Goal: Information Seeking & Learning: Learn about a topic

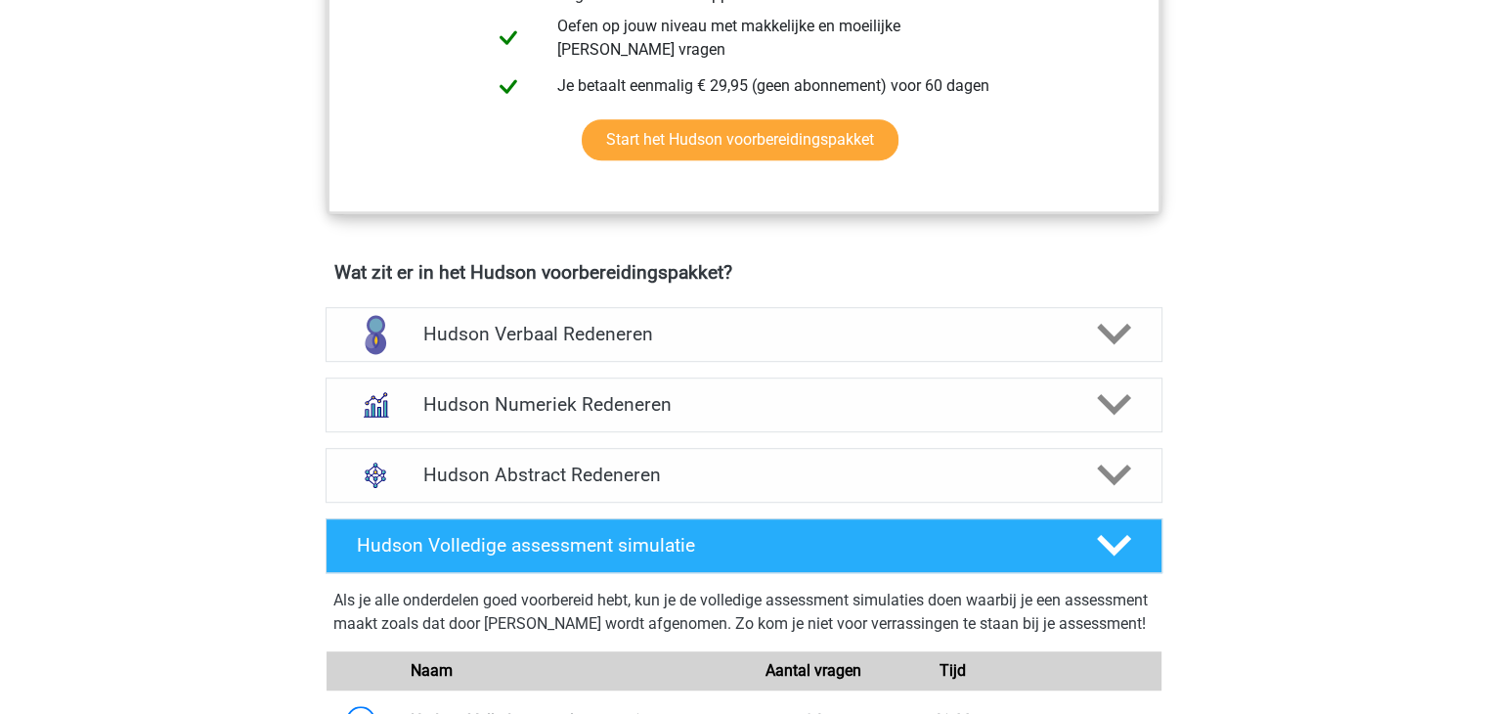
scroll to position [1032, 0]
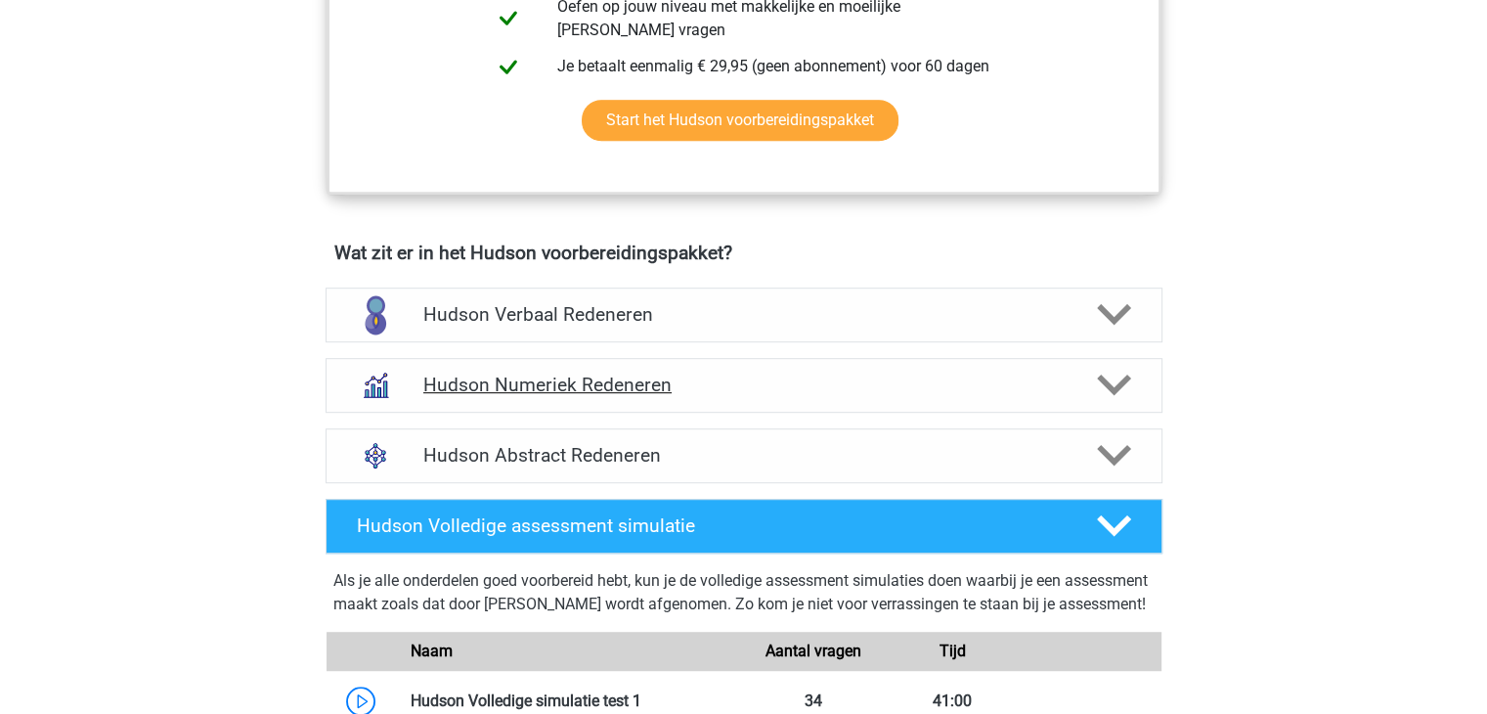
click at [1116, 384] on polygon at bounding box center [1114, 385] width 34 height 22
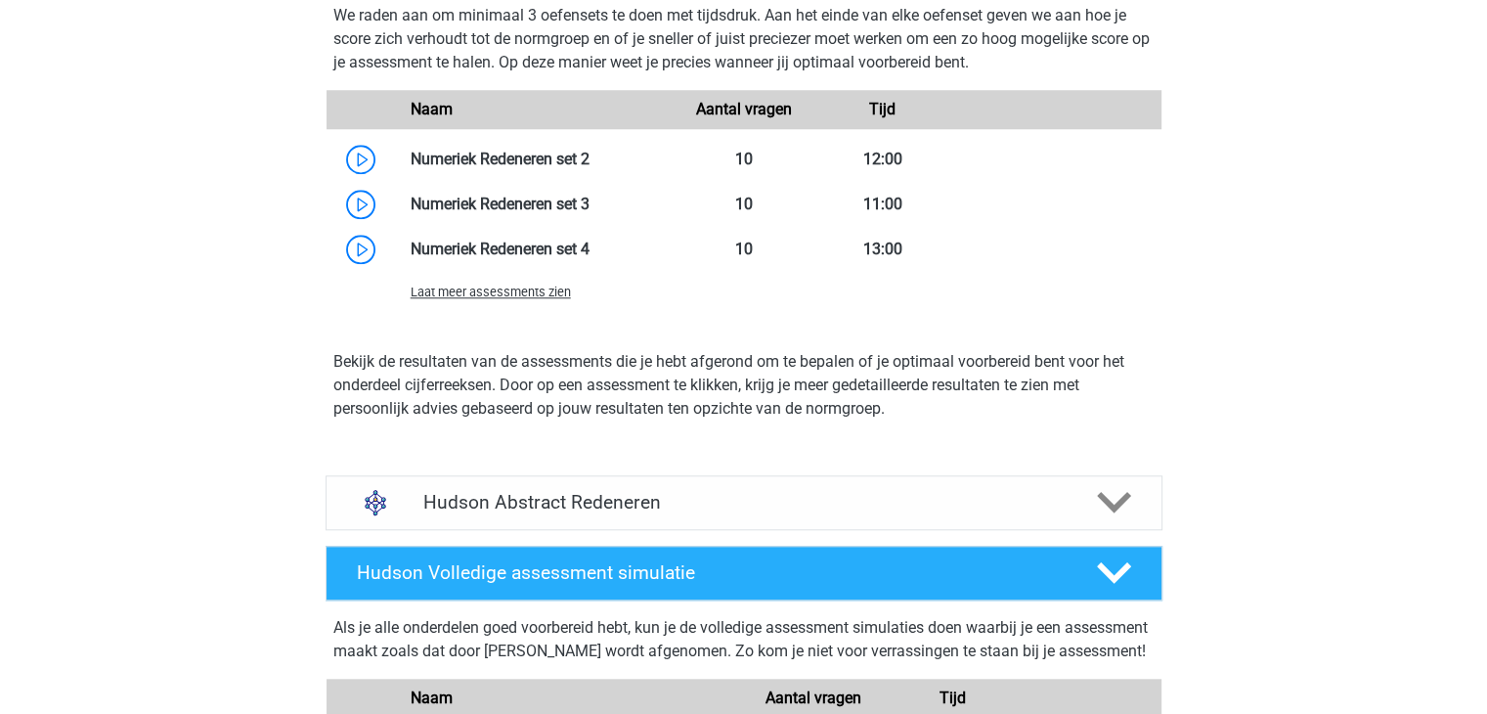
scroll to position [1819, 0]
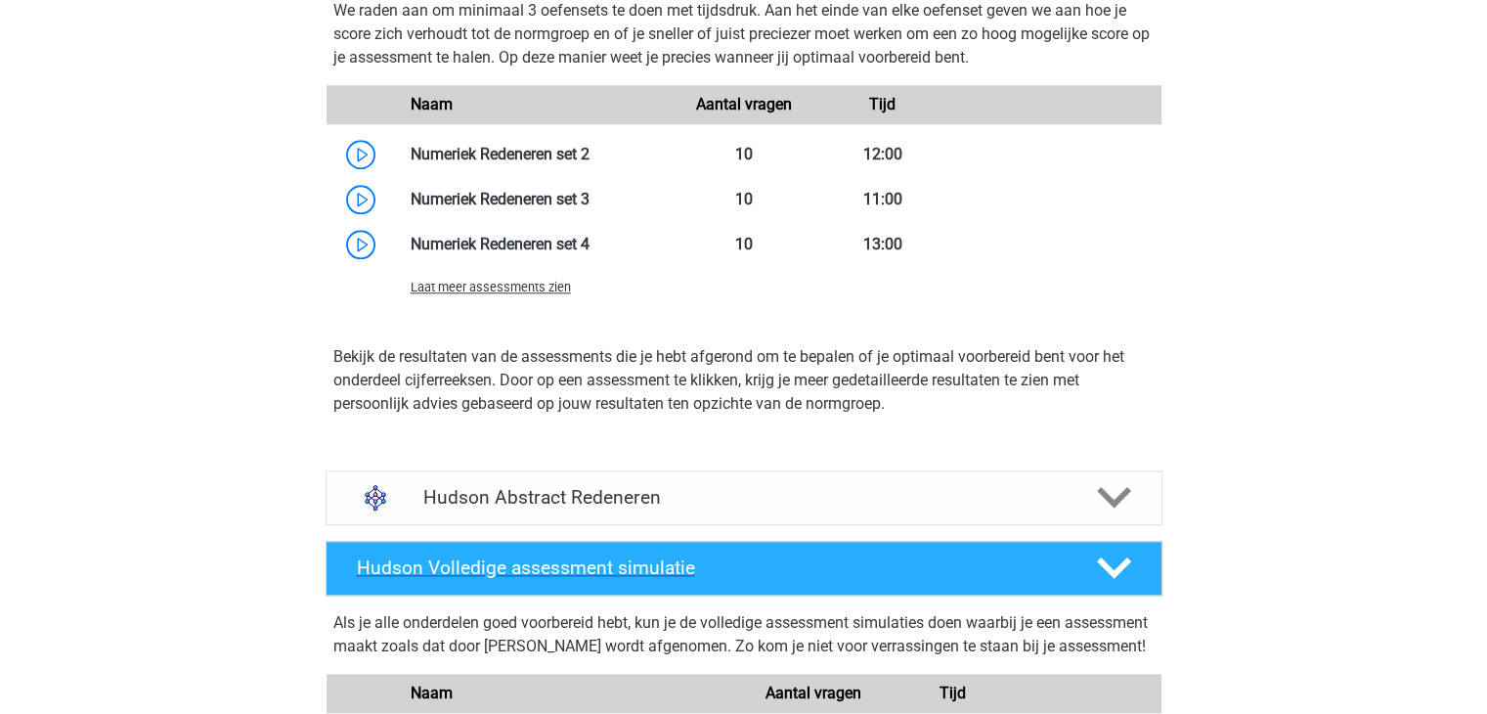
click at [1118, 556] on icon at bounding box center [1114, 567] width 34 height 34
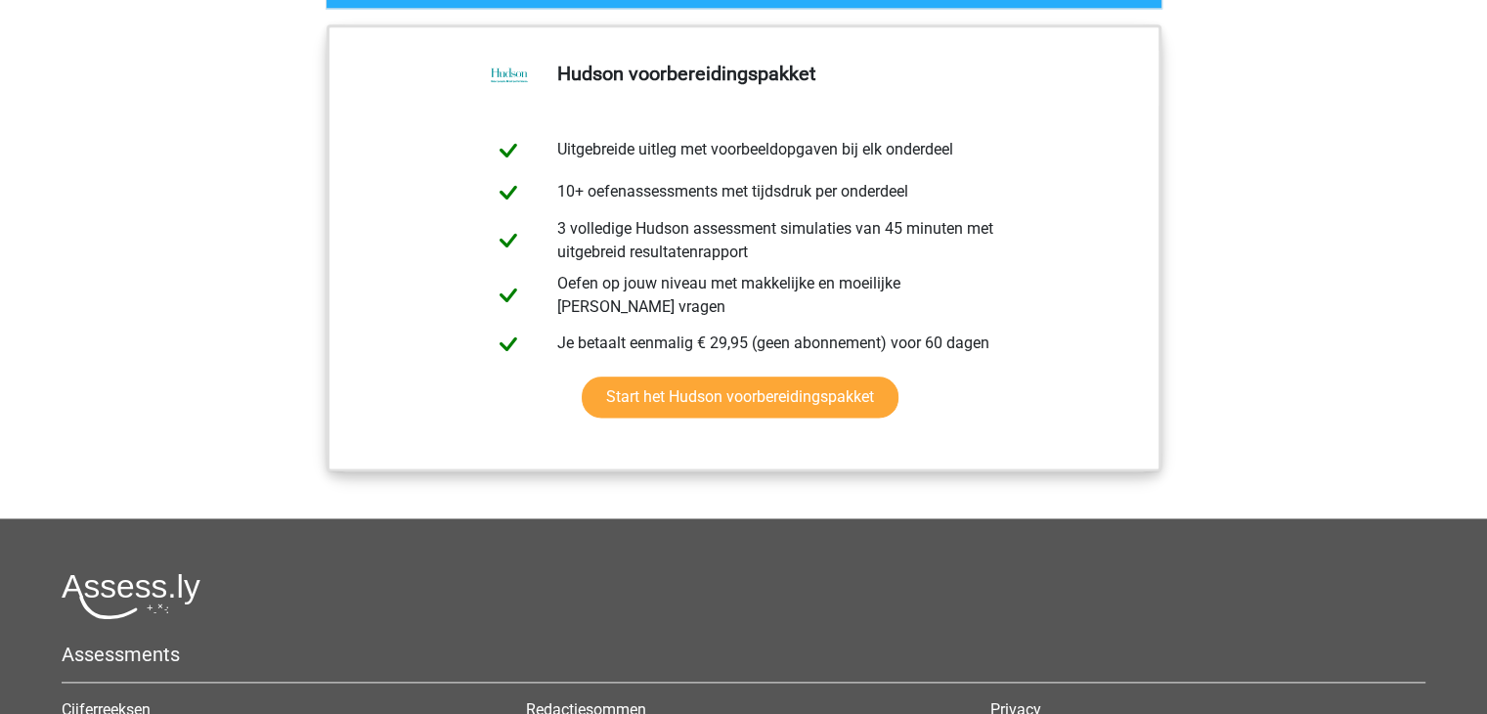
scroll to position [2156, 0]
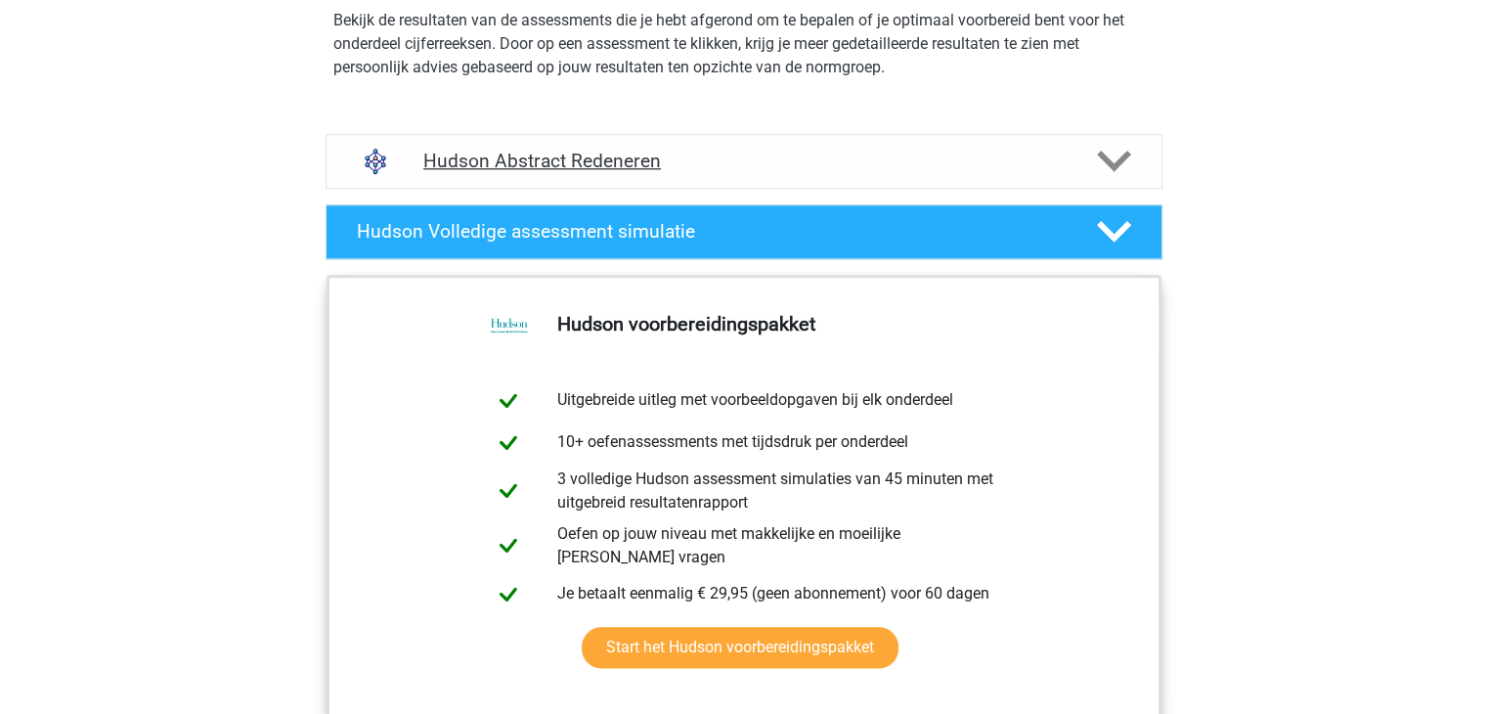
click at [1095, 164] on div at bounding box center [1111, 161] width 66 height 34
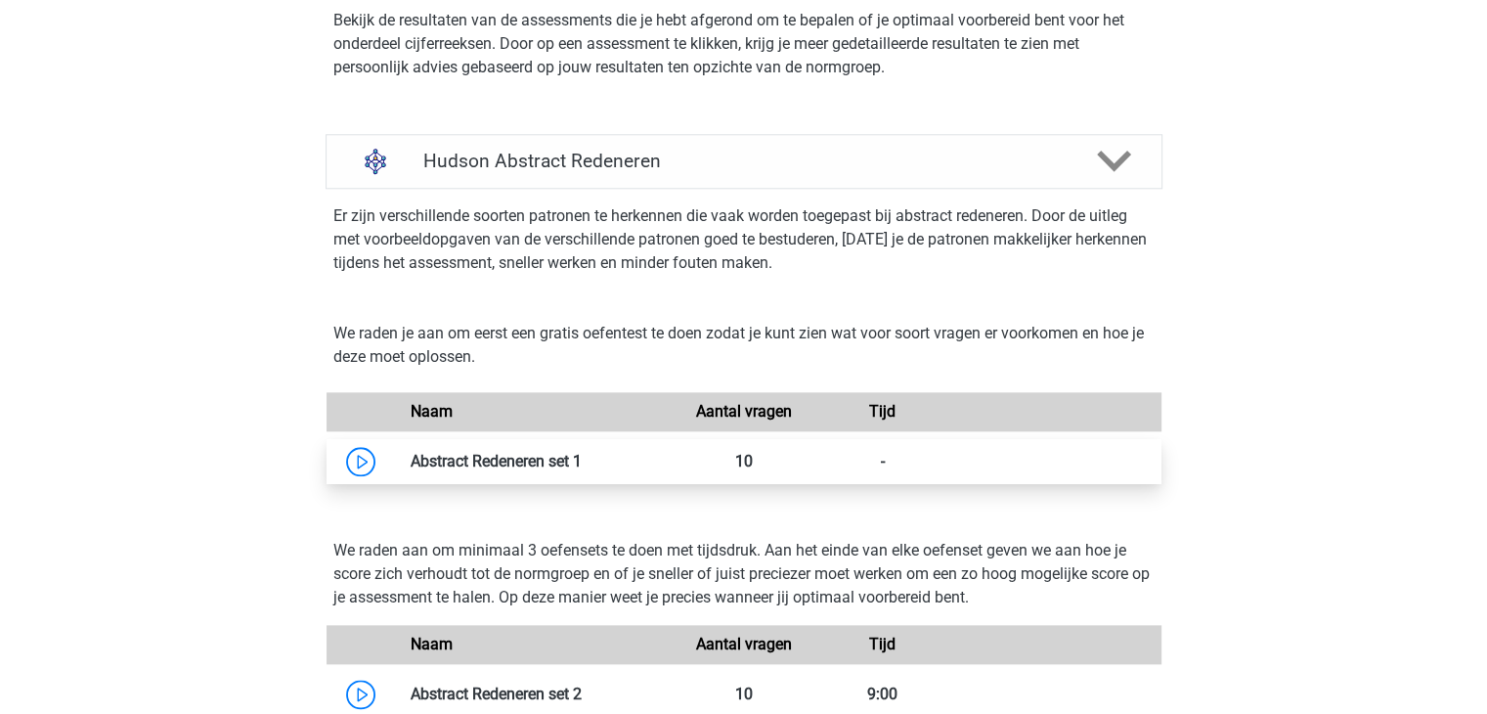
click at [582, 466] on link at bounding box center [582, 461] width 0 height 19
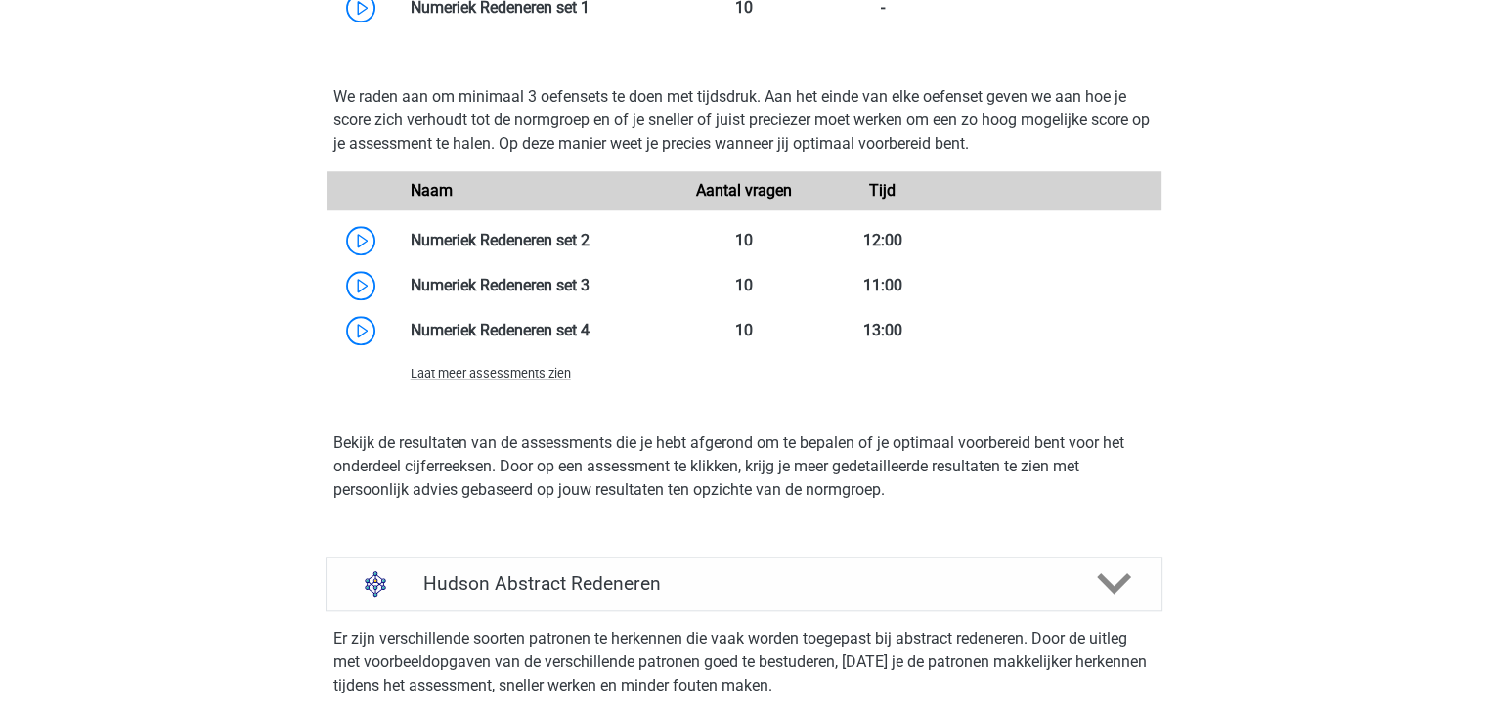
scroll to position [1728, 0]
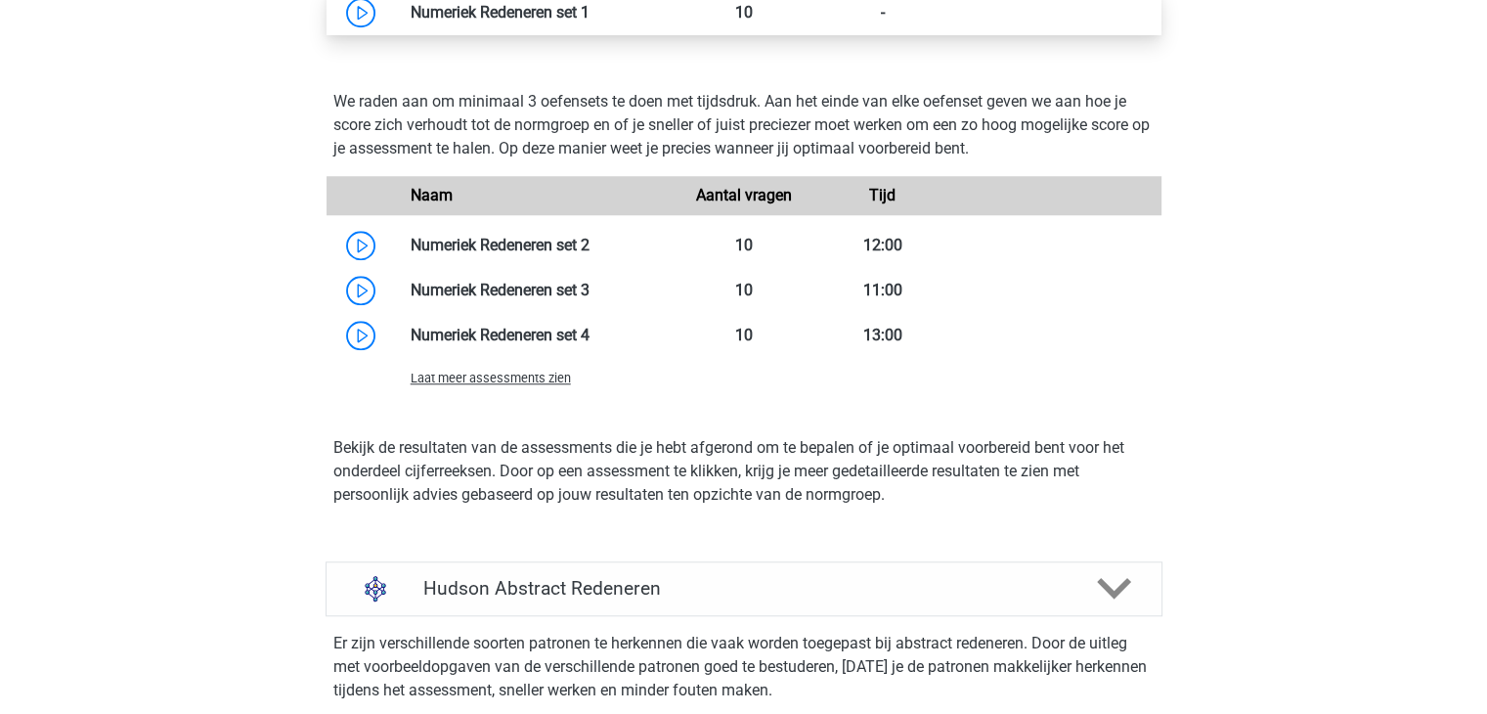
click at [590, 9] on link at bounding box center [590, 12] width 0 height 19
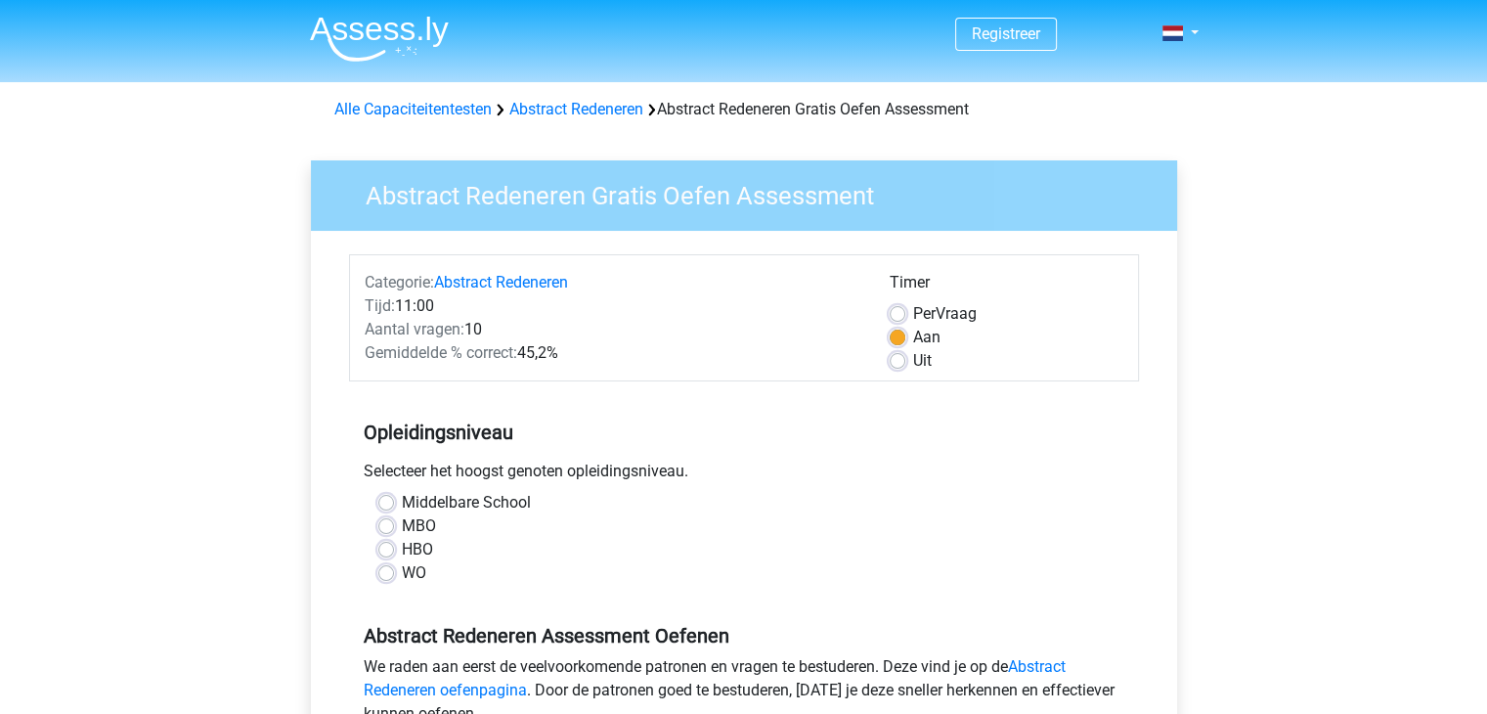
click at [402, 507] on label "Middelbare School" at bounding box center [466, 502] width 129 height 23
click at [379, 507] on input "Middelbare School" at bounding box center [386, 501] width 16 height 20
radio input "true"
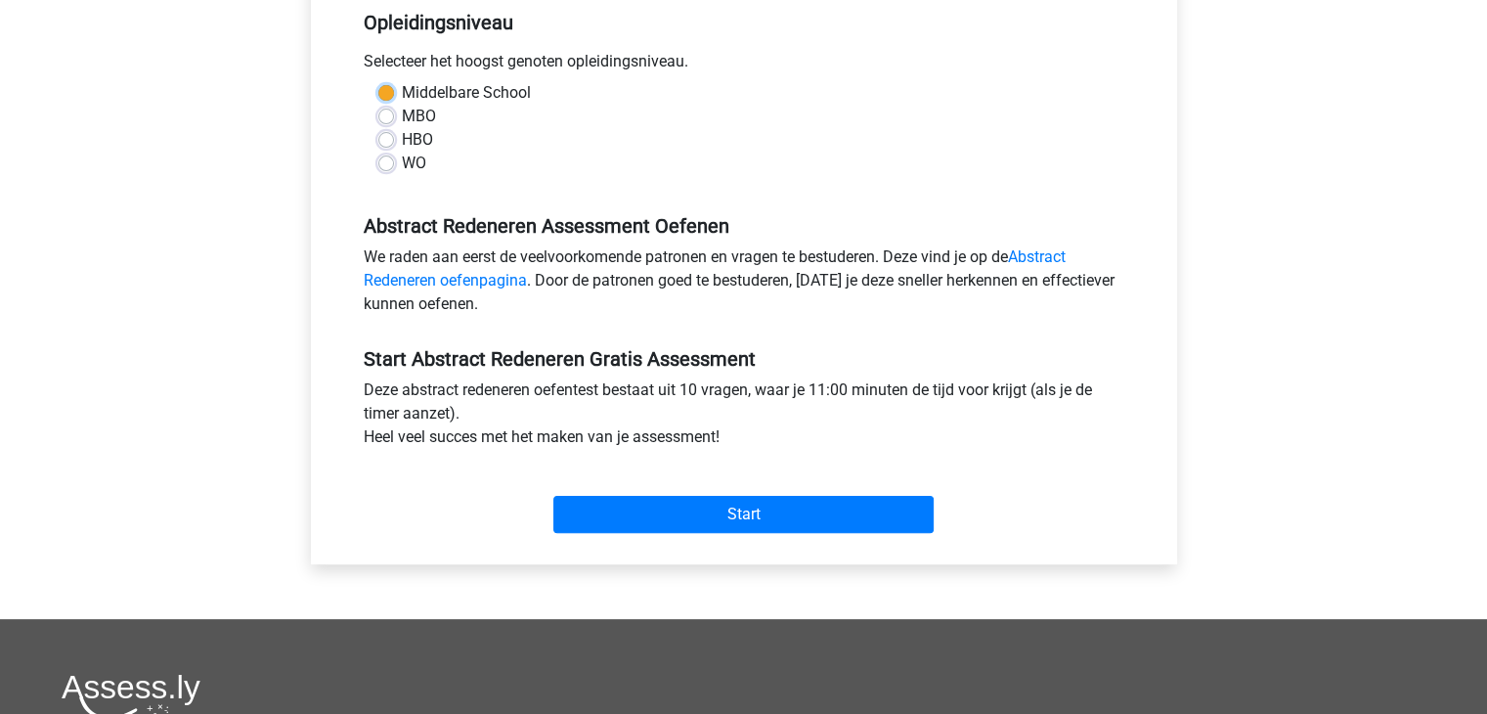
scroll to position [411, 0]
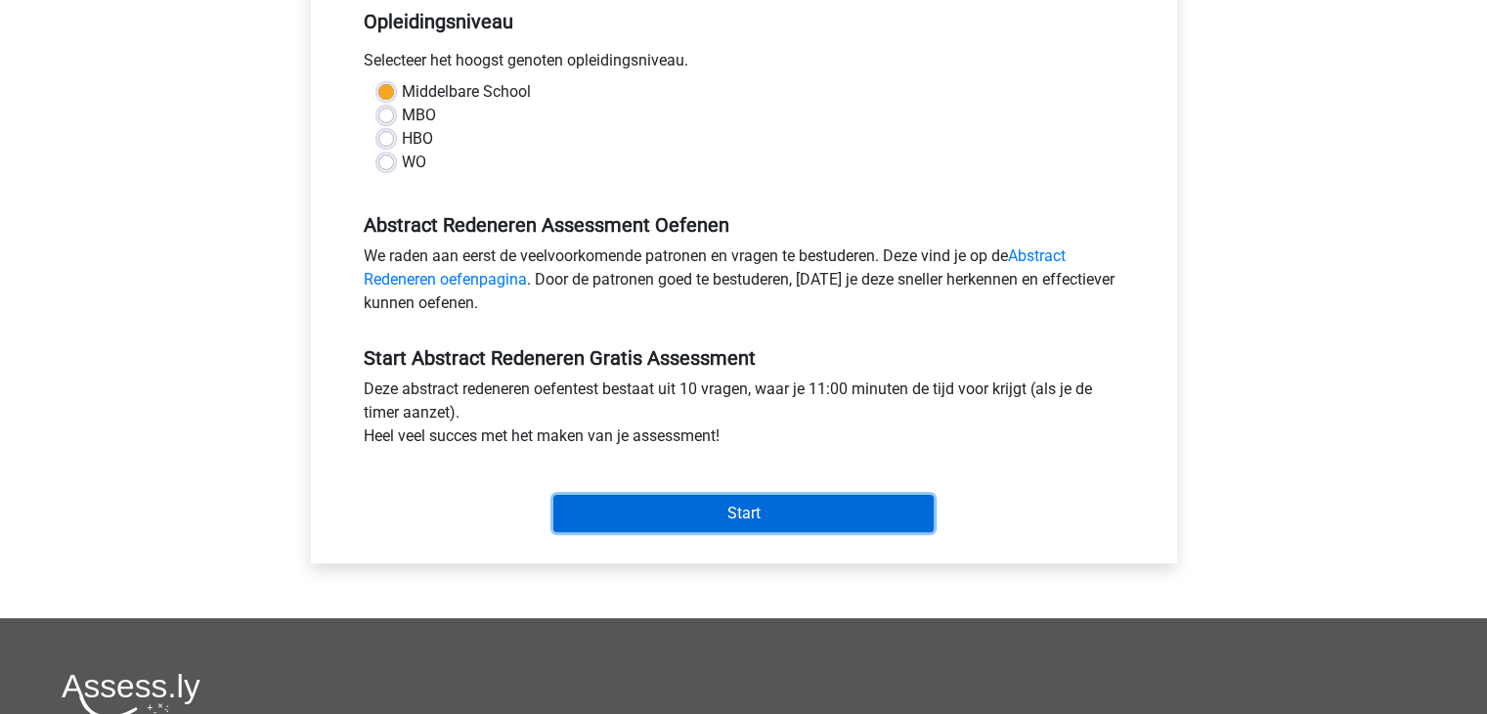
click at [727, 517] on input "Start" at bounding box center [743, 513] width 380 height 37
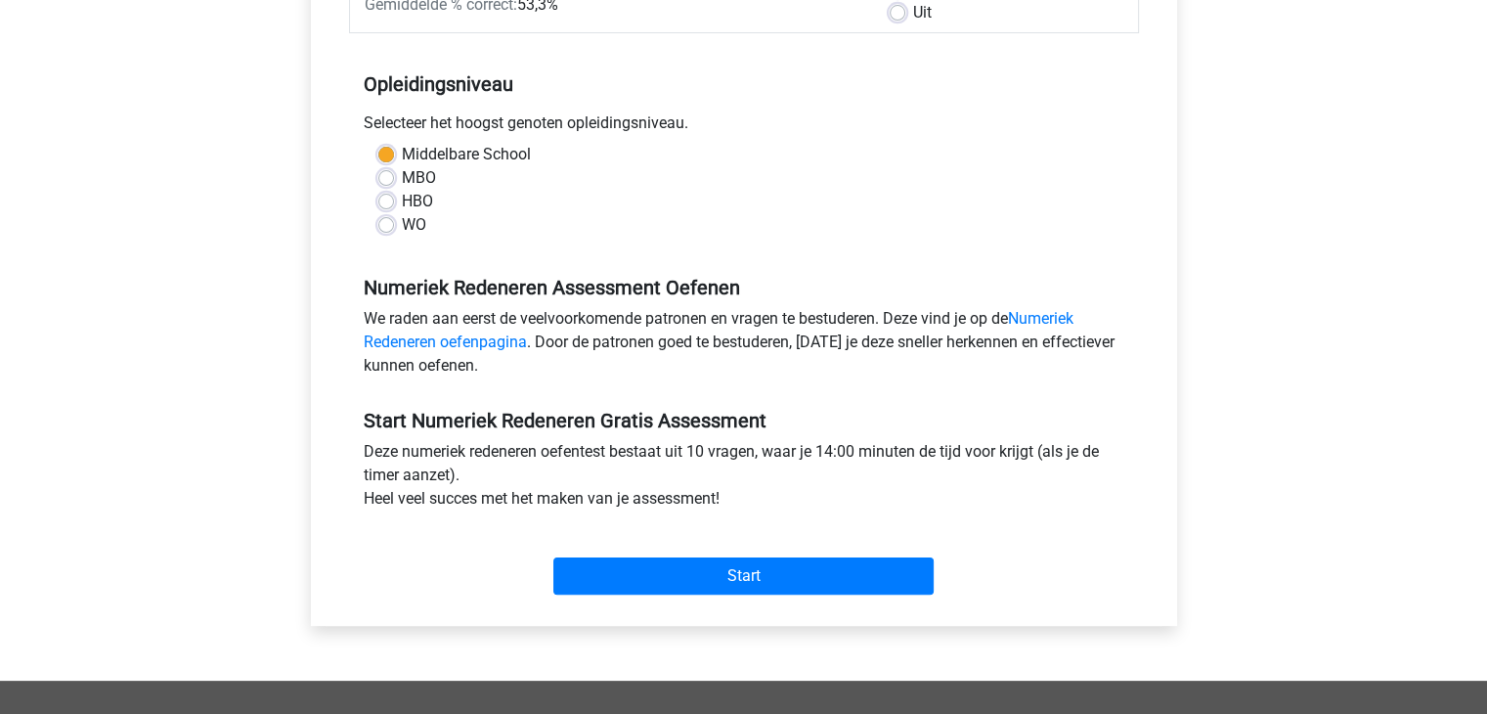
scroll to position [352, 0]
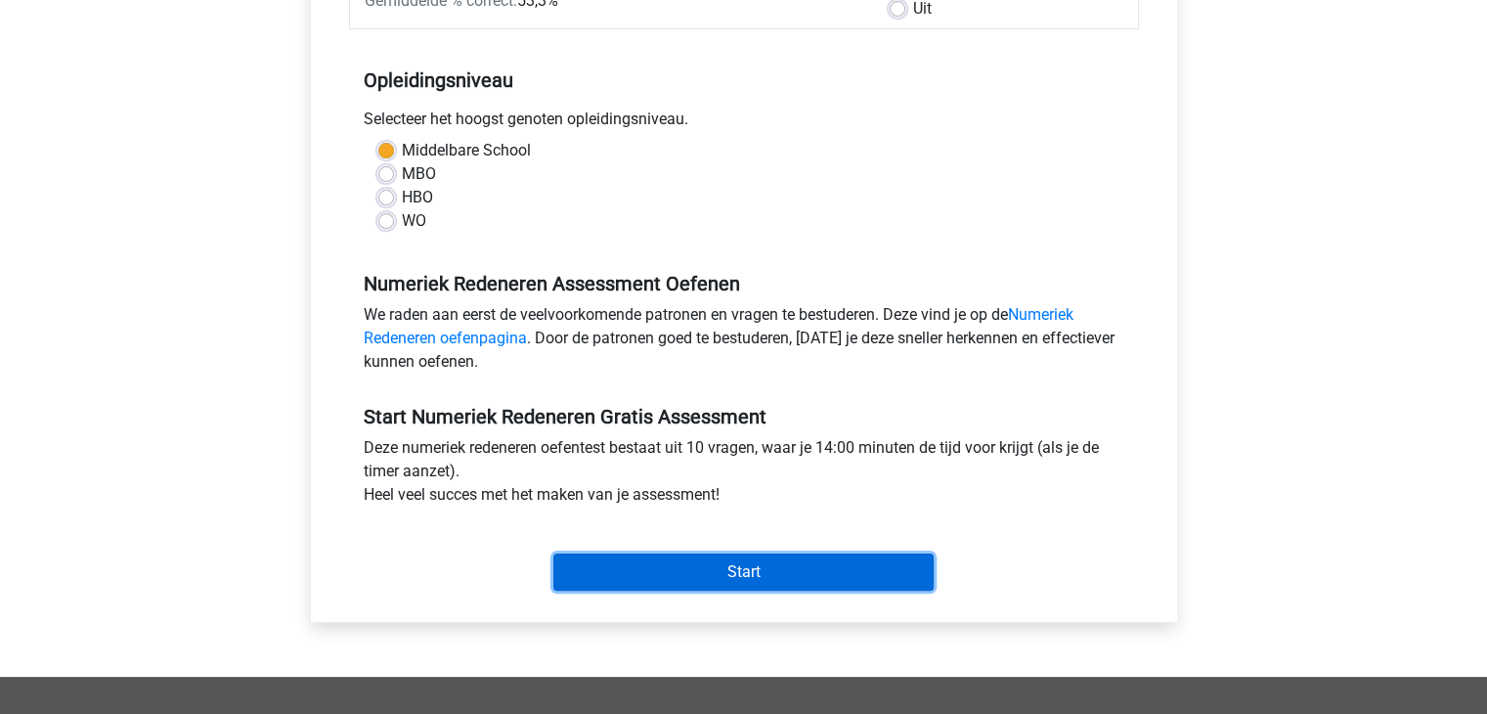
click at [703, 573] on input "Start" at bounding box center [743, 571] width 380 height 37
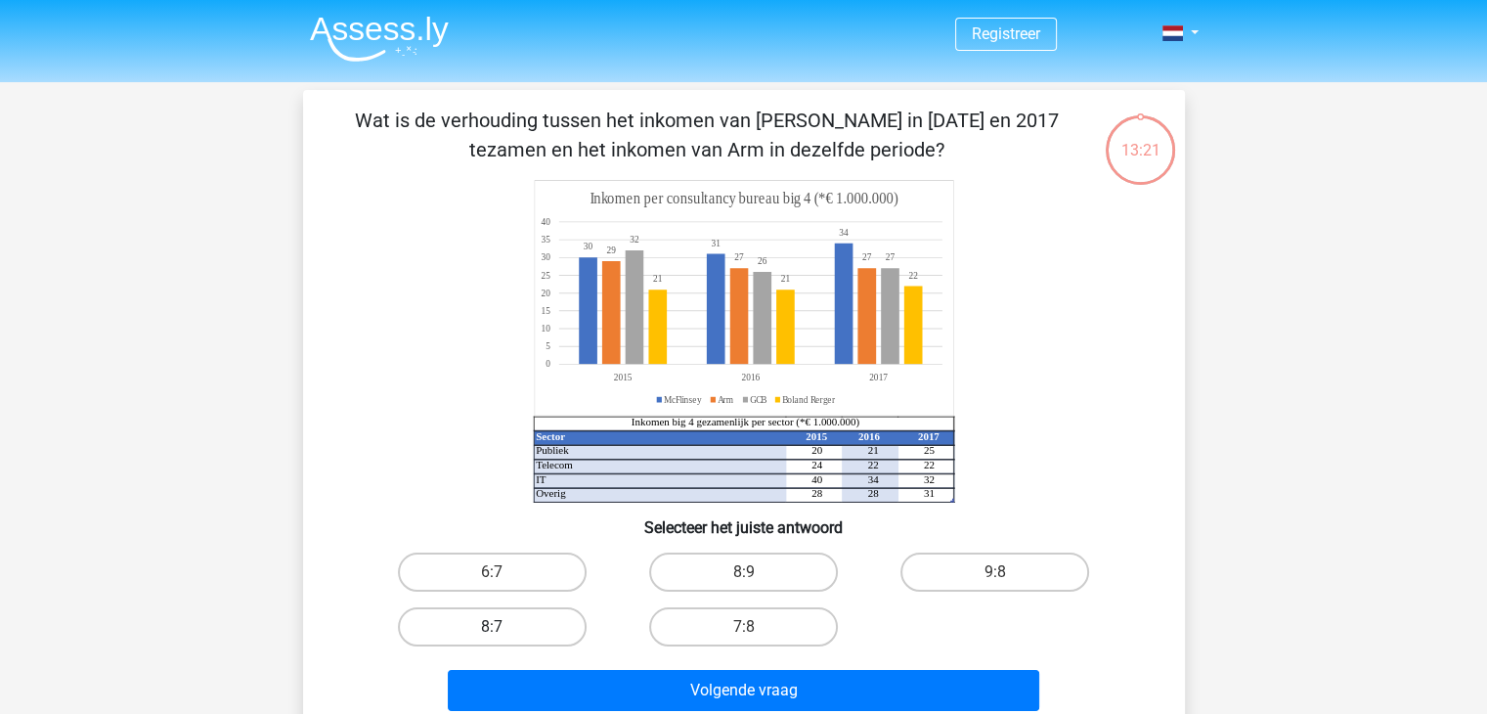
click at [523, 621] on label "8:7" at bounding box center [492, 626] width 189 height 39
click at [504, 627] on input "8:7" at bounding box center [498, 633] width 13 height 13
radio input "true"
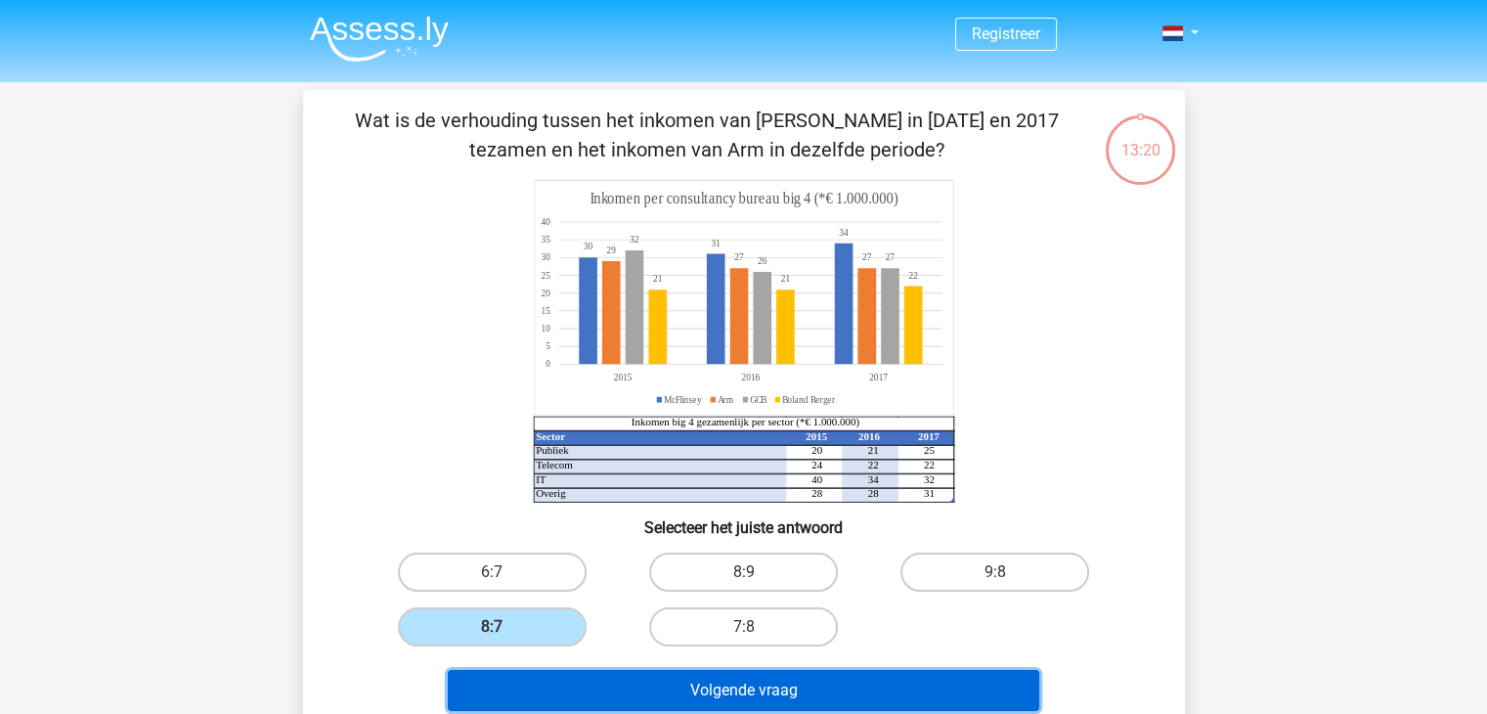
click at [765, 690] on button "Volgende vraag" at bounding box center [743, 690] width 591 height 41
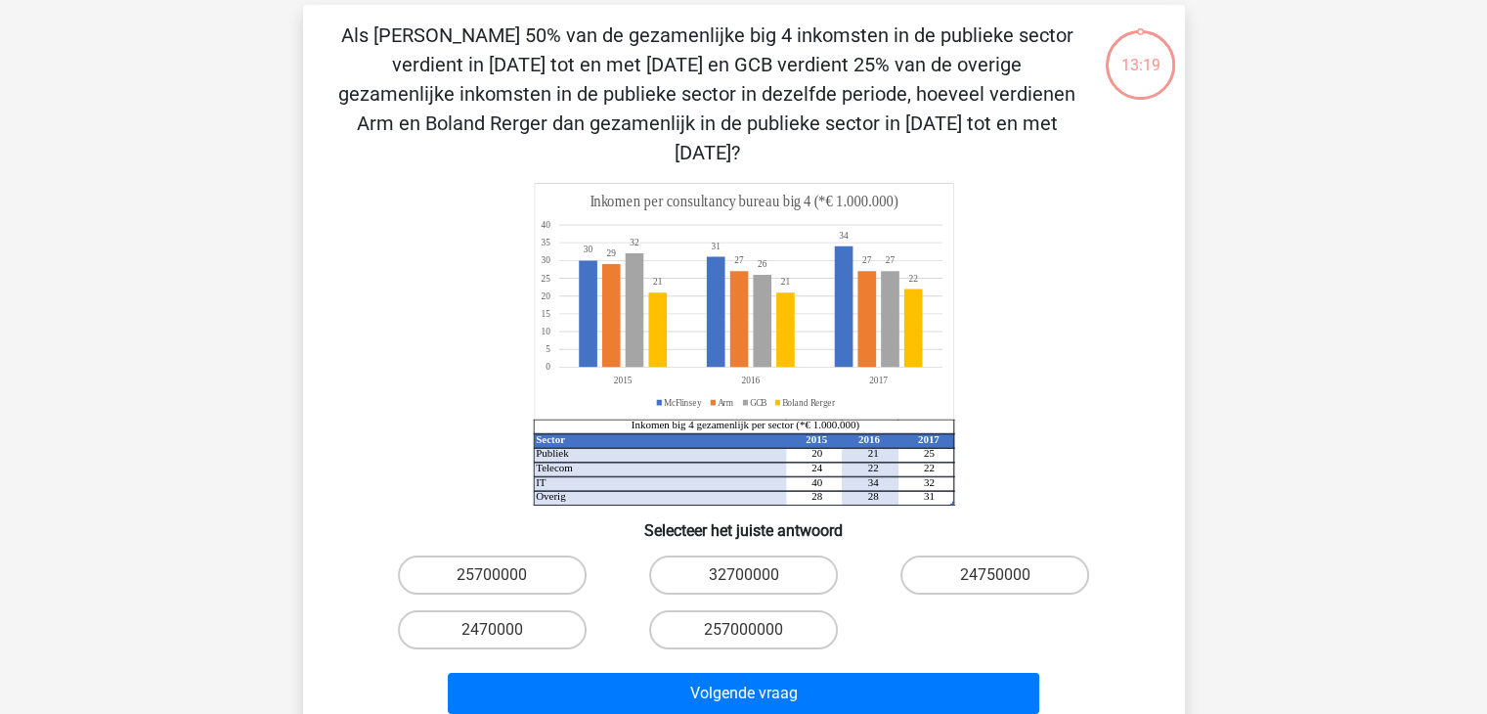
scroll to position [90, 0]
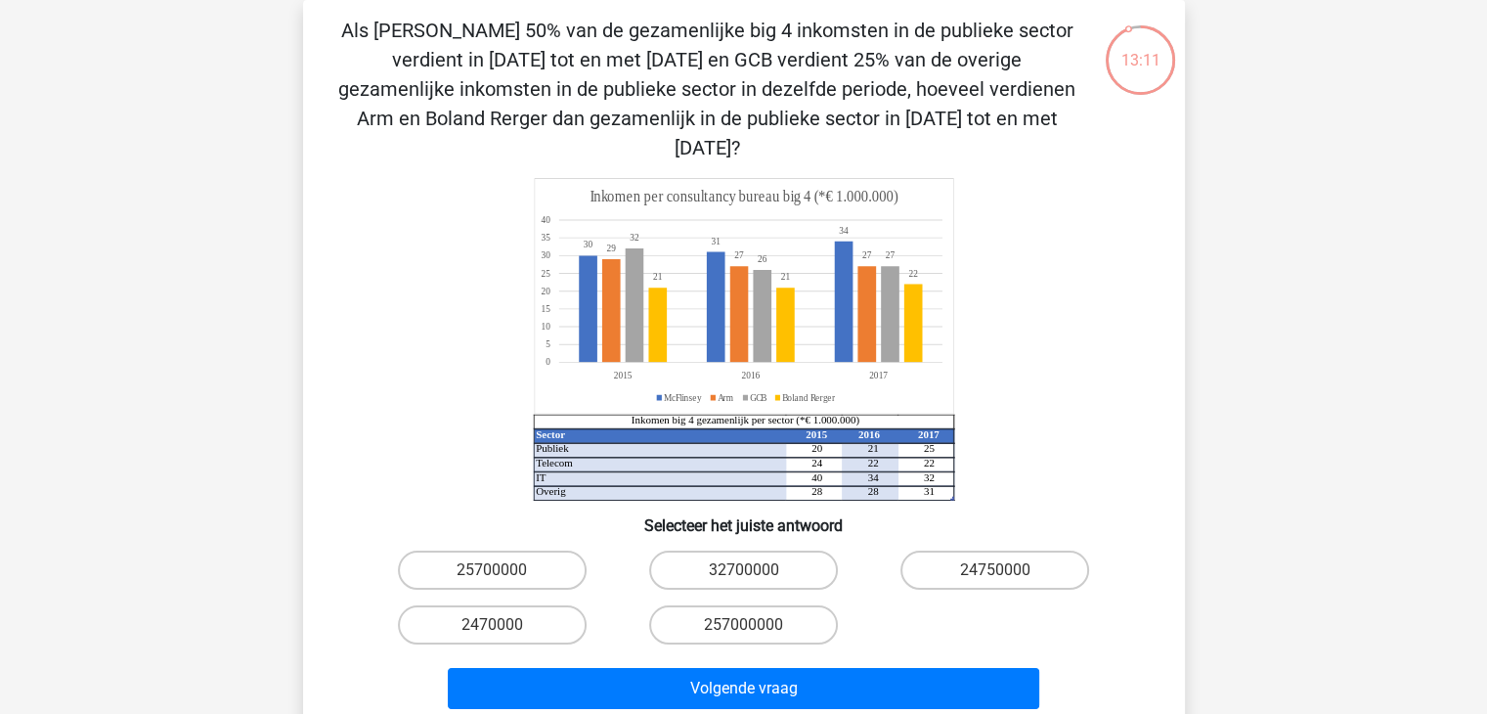
click at [765, 690] on div "Als [PERSON_NAME] 50% van de gezamenlijke big 4 inkomsten in de publieke sector…" at bounding box center [744, 366] width 882 height 732
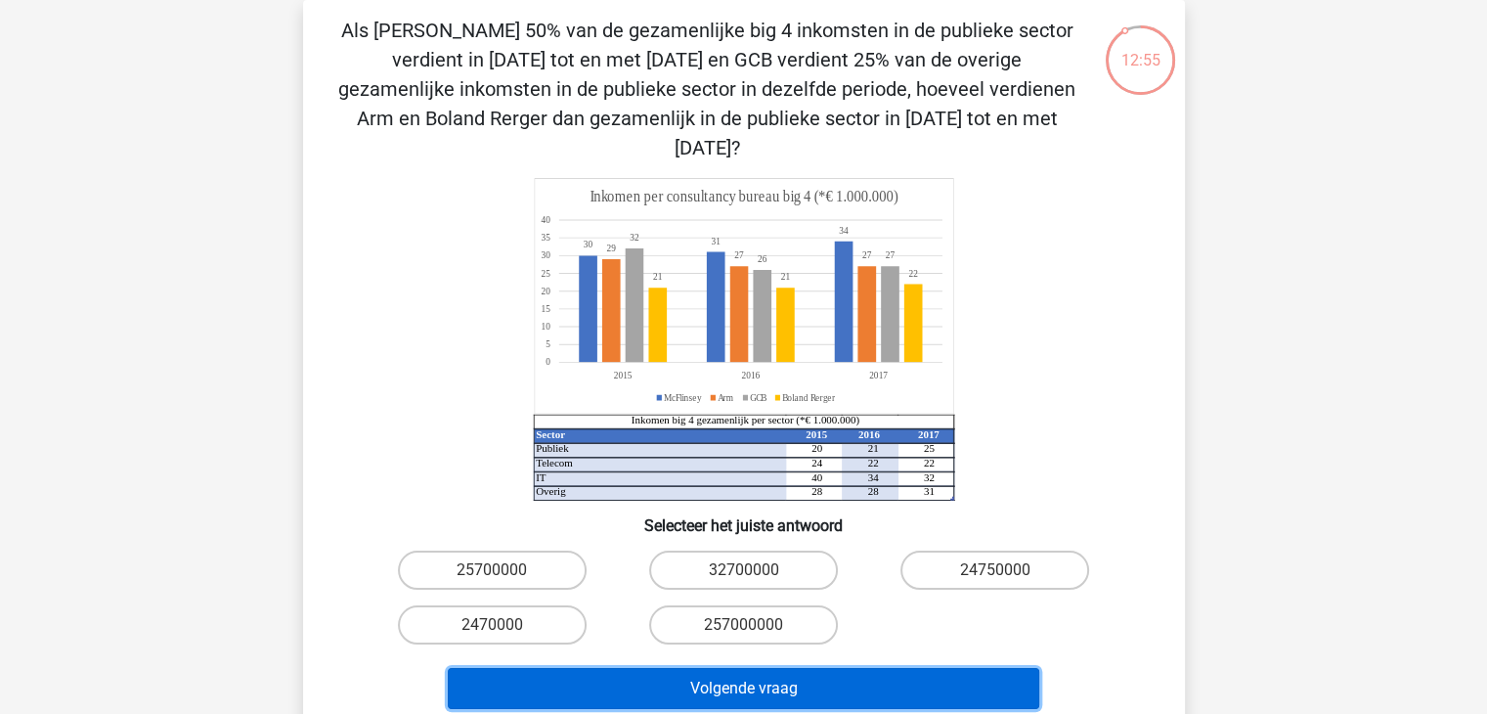
click at [811, 668] on button "Volgende vraag" at bounding box center [743, 688] width 591 height 41
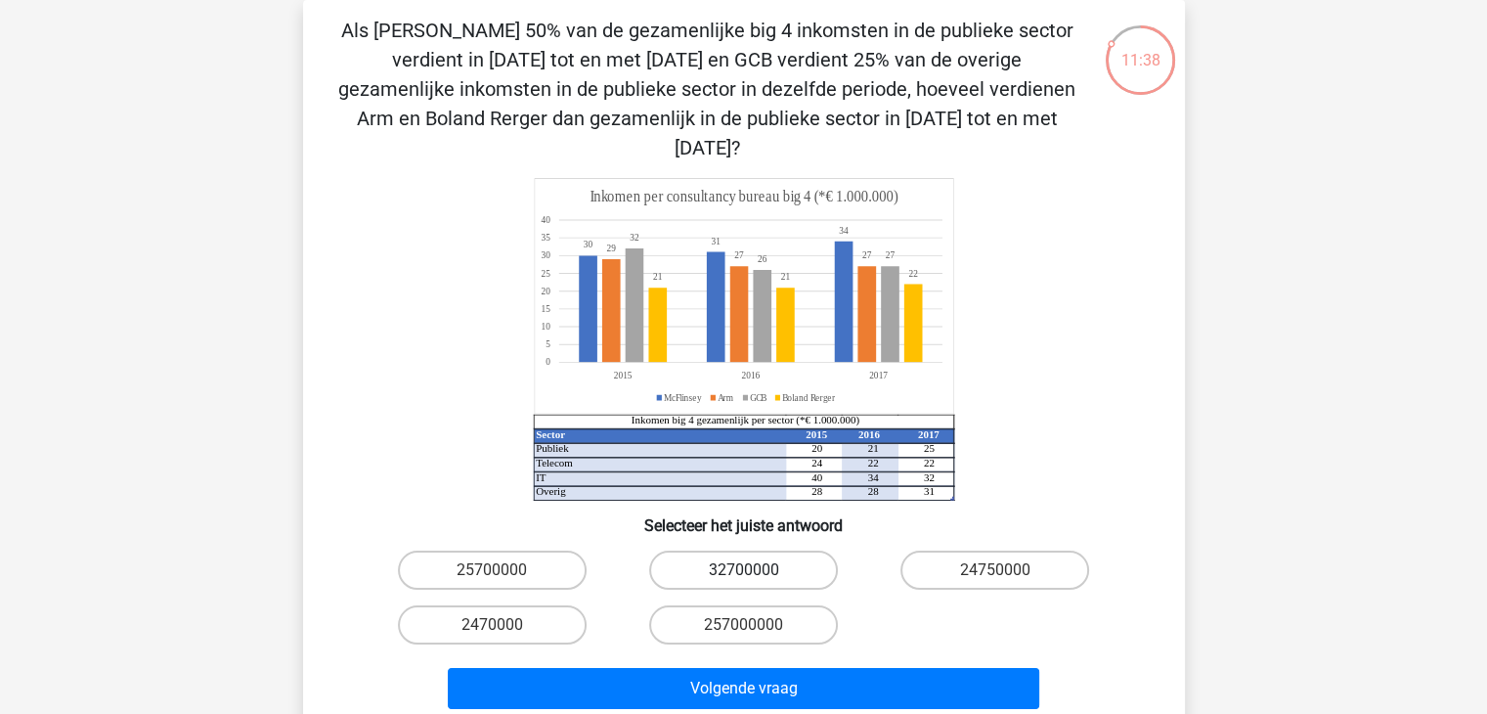
drag, startPoint x: 795, startPoint y: 545, endPoint x: 736, endPoint y: 533, distance: 59.8
click at [736, 550] on label "32700000" at bounding box center [743, 569] width 189 height 39
click at [743, 570] on input "32700000" at bounding box center [749, 576] width 13 height 13
radio input "true"
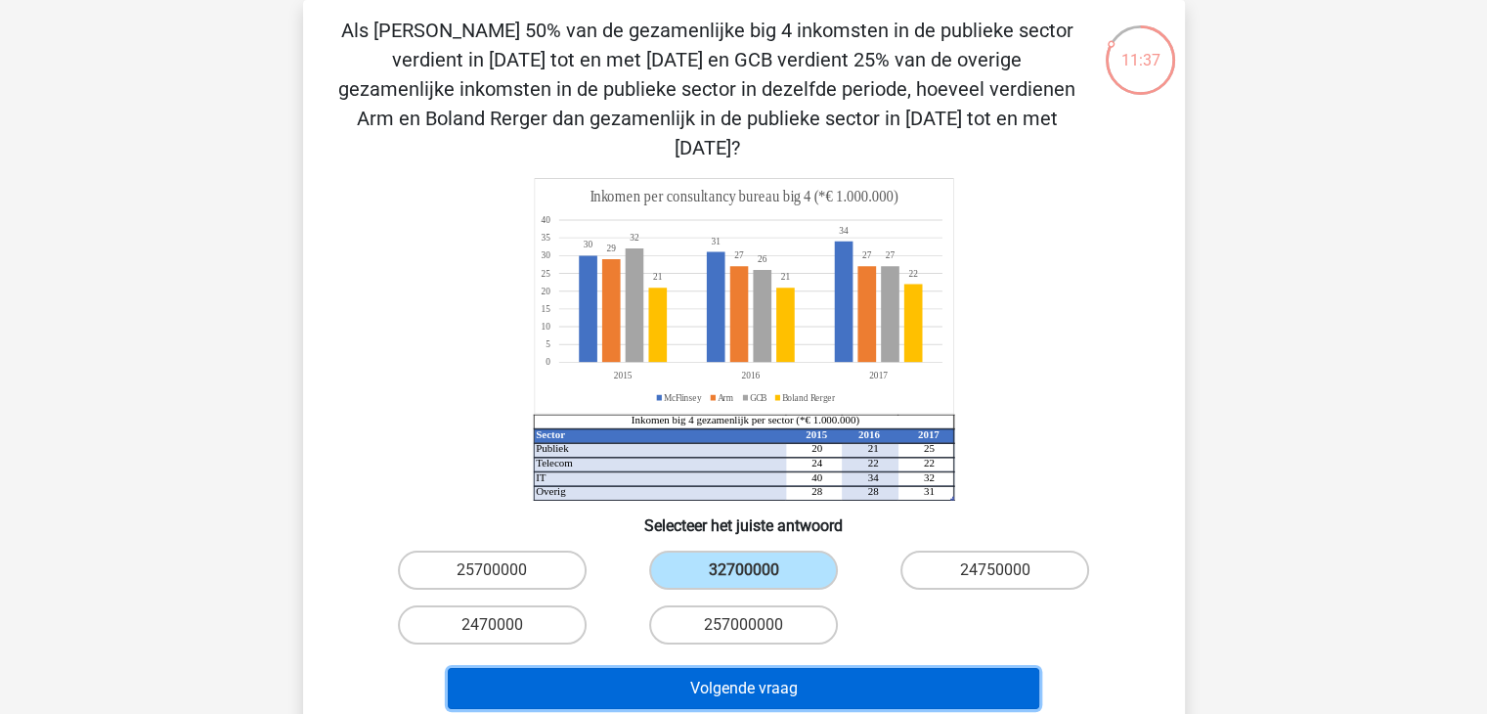
click at [724, 668] on button "Volgende vraag" at bounding box center [743, 688] width 591 height 41
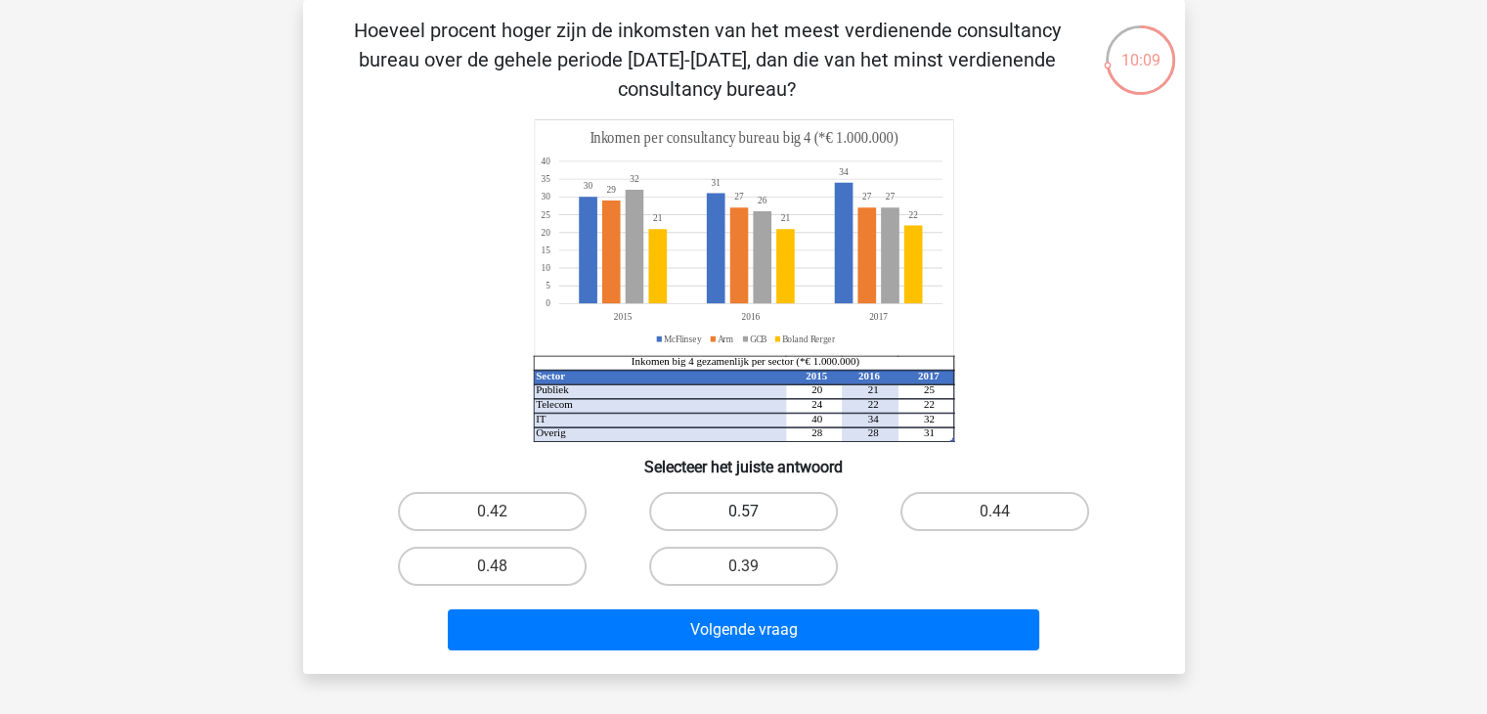
click at [761, 529] on label "0.57" at bounding box center [743, 511] width 189 height 39
click at [756, 524] on input "0.57" at bounding box center [749, 517] width 13 height 13
radio input "true"
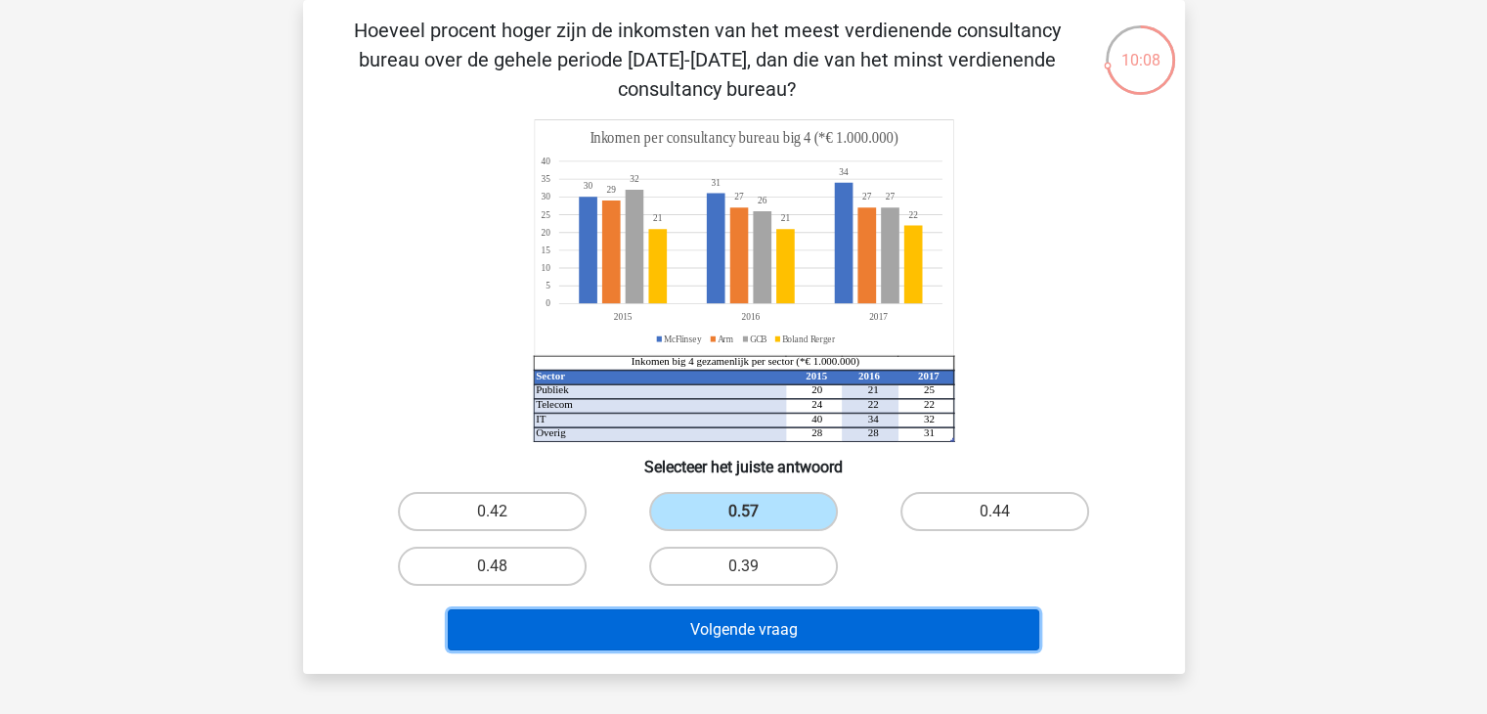
click at [766, 637] on button "Volgende vraag" at bounding box center [743, 629] width 591 height 41
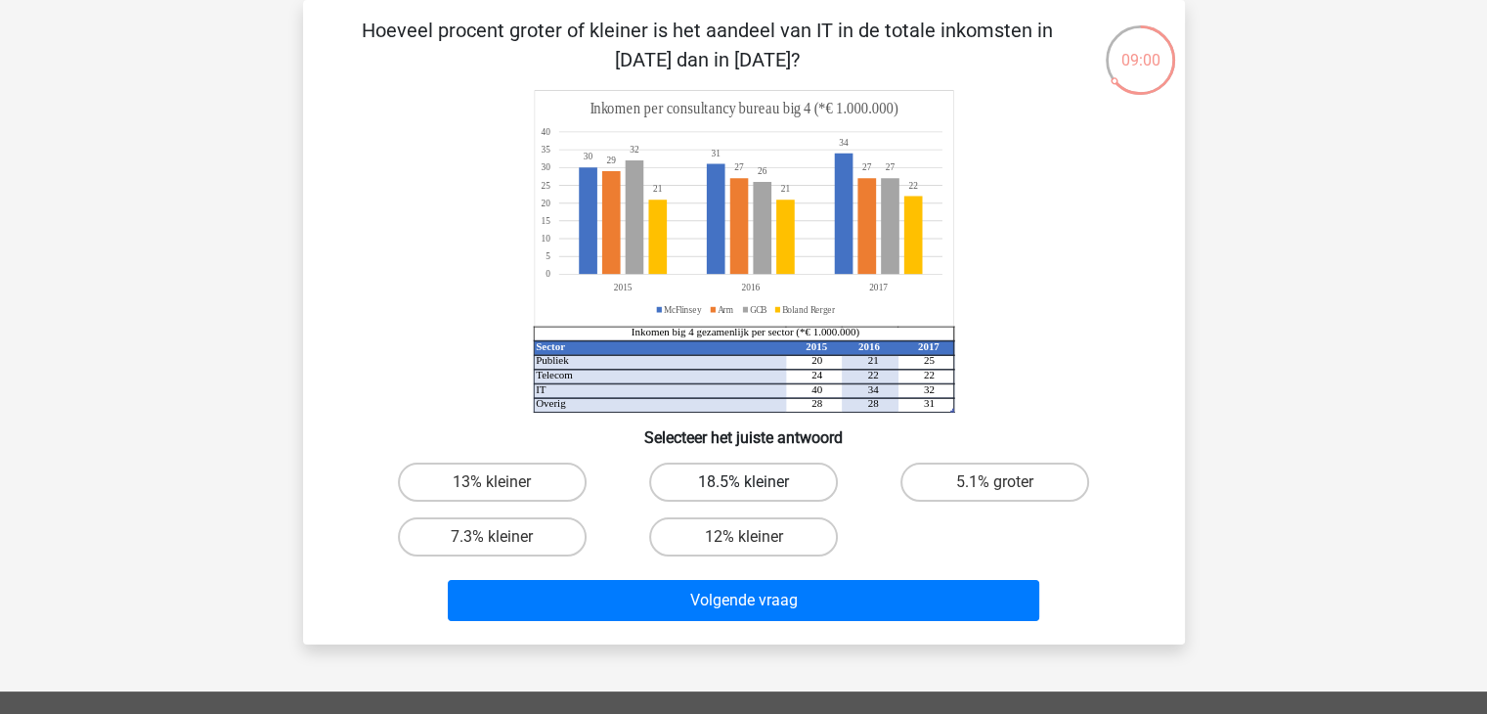
click at [770, 490] on label "18.5% kleiner" at bounding box center [743, 481] width 189 height 39
click at [756, 490] on input "18.5% kleiner" at bounding box center [749, 488] width 13 height 13
radio input "true"
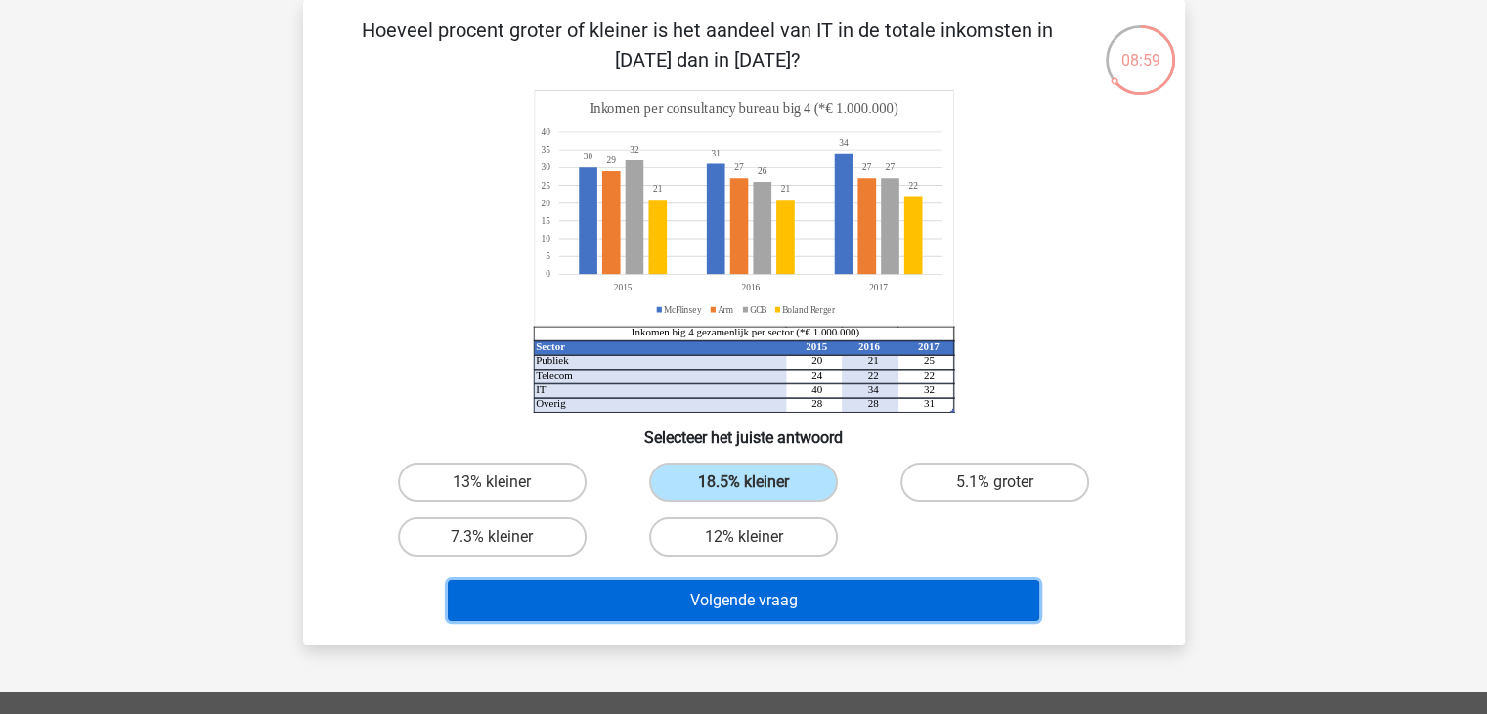
click at [763, 588] on button "Volgende vraag" at bounding box center [743, 600] width 591 height 41
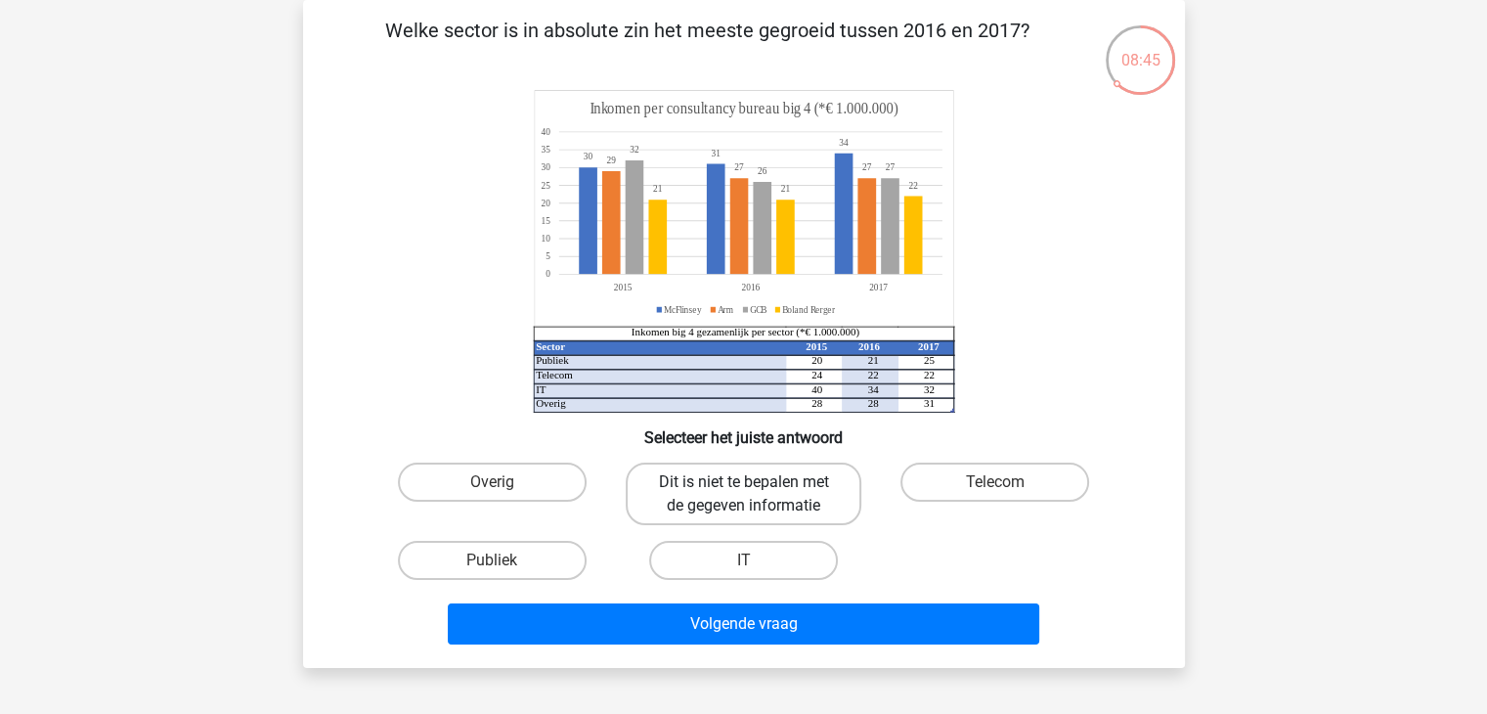
click at [753, 496] on label "Dit is niet te bepalen met de gegeven informatie" at bounding box center [744, 493] width 236 height 63
click at [753, 495] on input "Dit is niet te bepalen met de gegeven informatie" at bounding box center [749, 488] width 13 height 13
radio input "true"
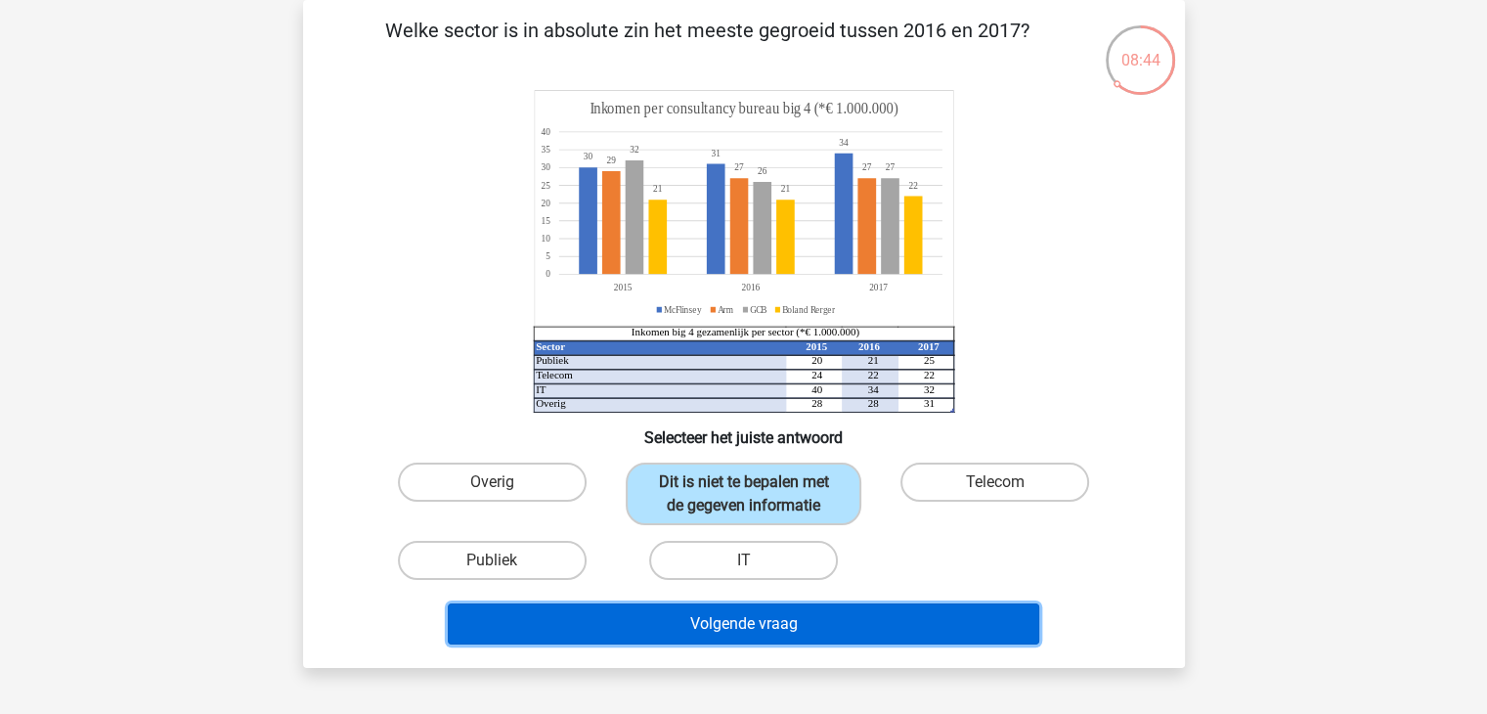
click at [750, 625] on button "Volgende vraag" at bounding box center [743, 623] width 591 height 41
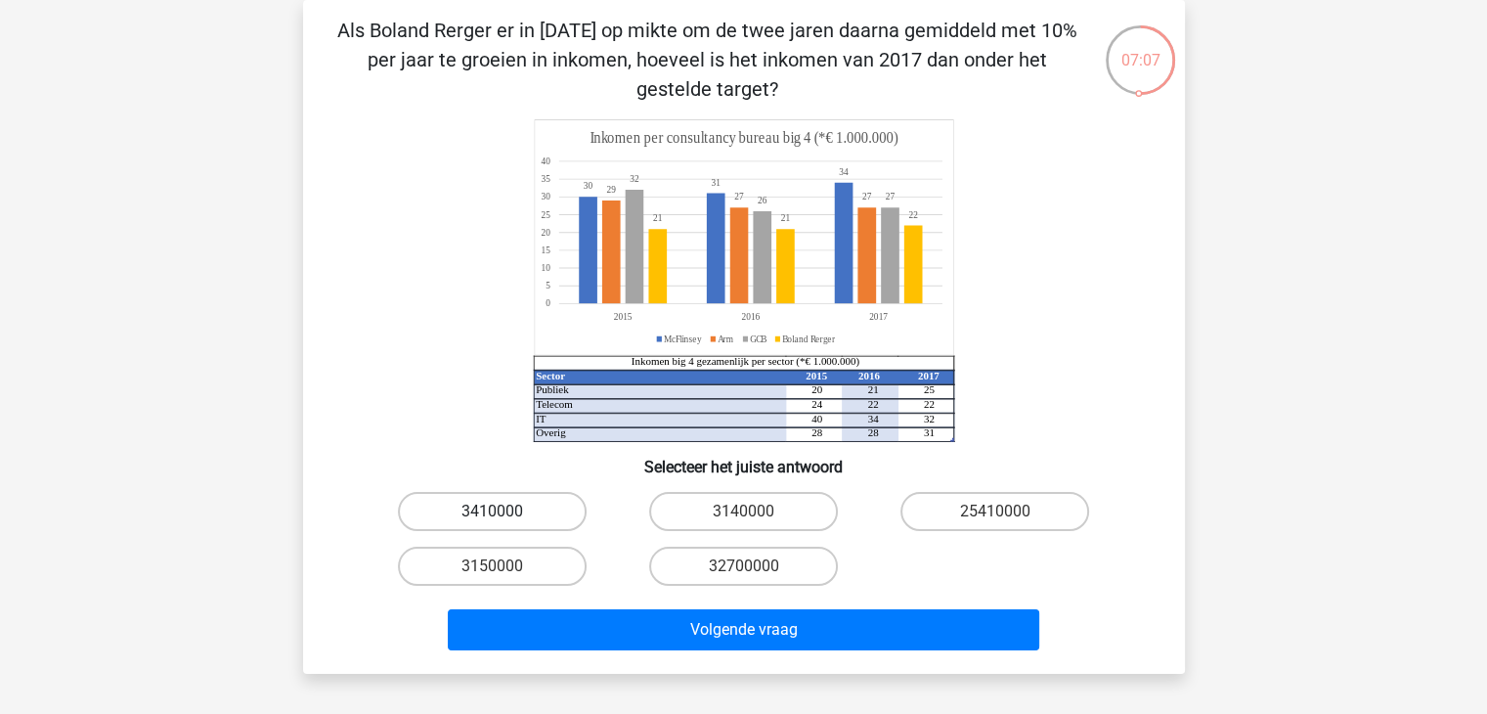
click at [521, 511] on label "3410000" at bounding box center [492, 511] width 189 height 39
click at [504, 511] on input "3410000" at bounding box center [498, 517] width 13 height 13
radio input "true"
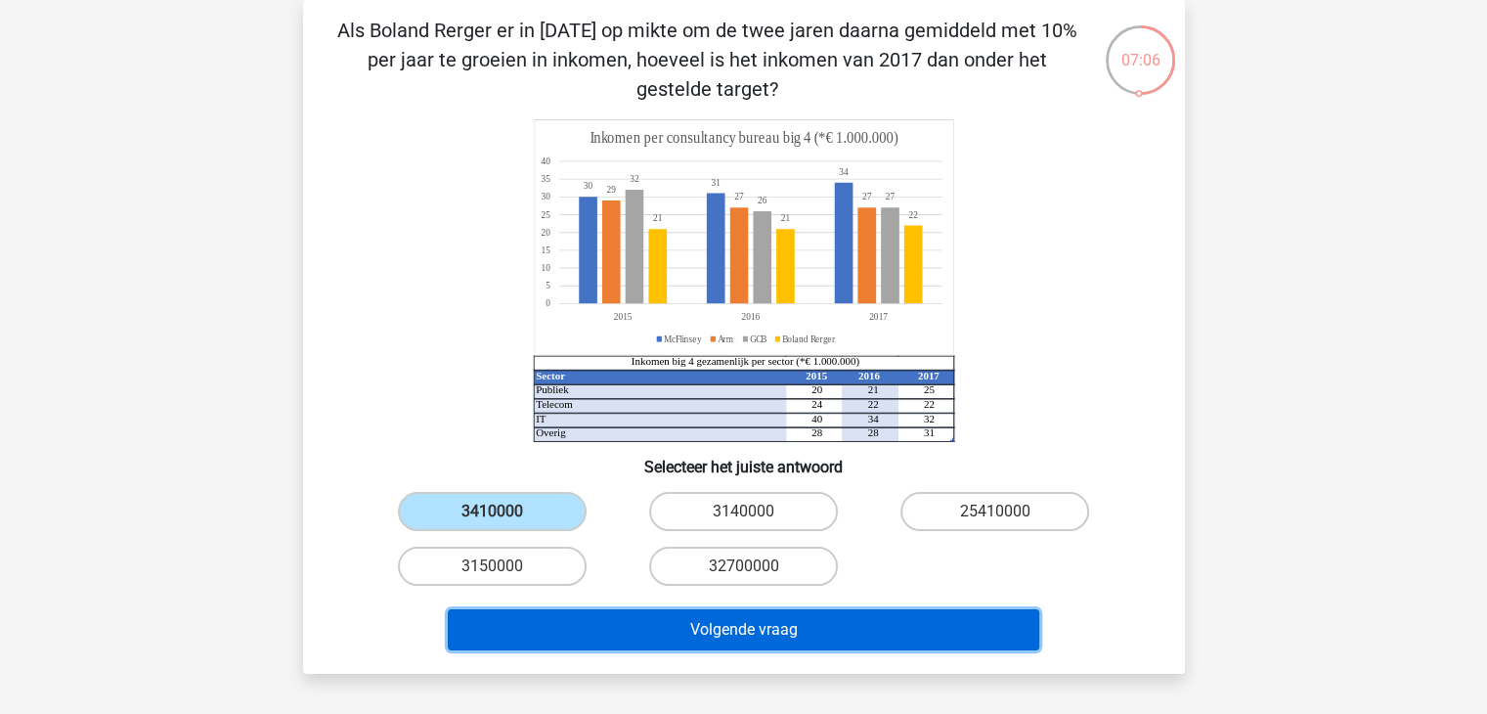
click at [782, 630] on button "Volgende vraag" at bounding box center [743, 629] width 591 height 41
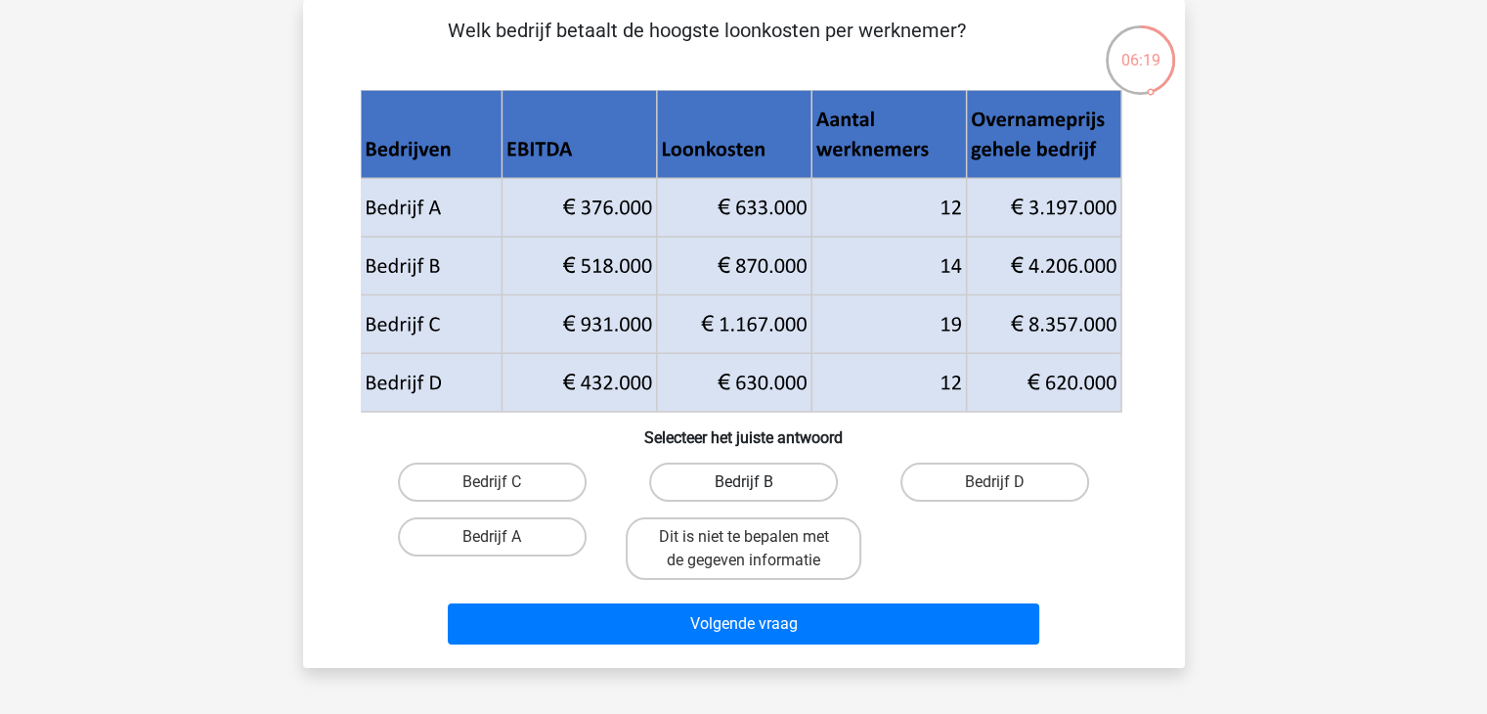
click at [759, 499] on label "Bedrijf B" at bounding box center [743, 481] width 189 height 39
click at [756, 495] on input "Bedrijf B" at bounding box center [749, 488] width 13 height 13
radio input "true"
click at [753, 485] on input "Bedrijf B" at bounding box center [749, 488] width 13 height 13
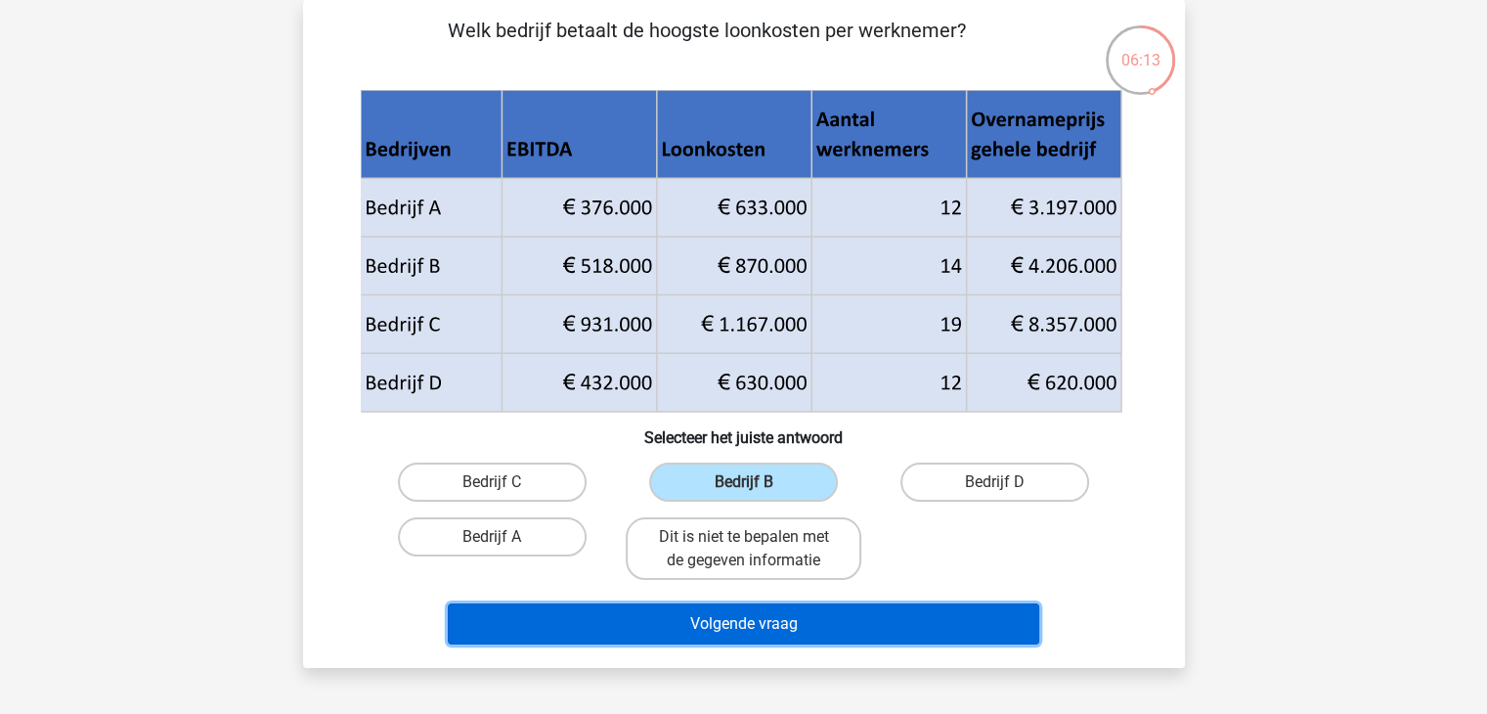
click at [746, 634] on button "Volgende vraag" at bounding box center [743, 623] width 591 height 41
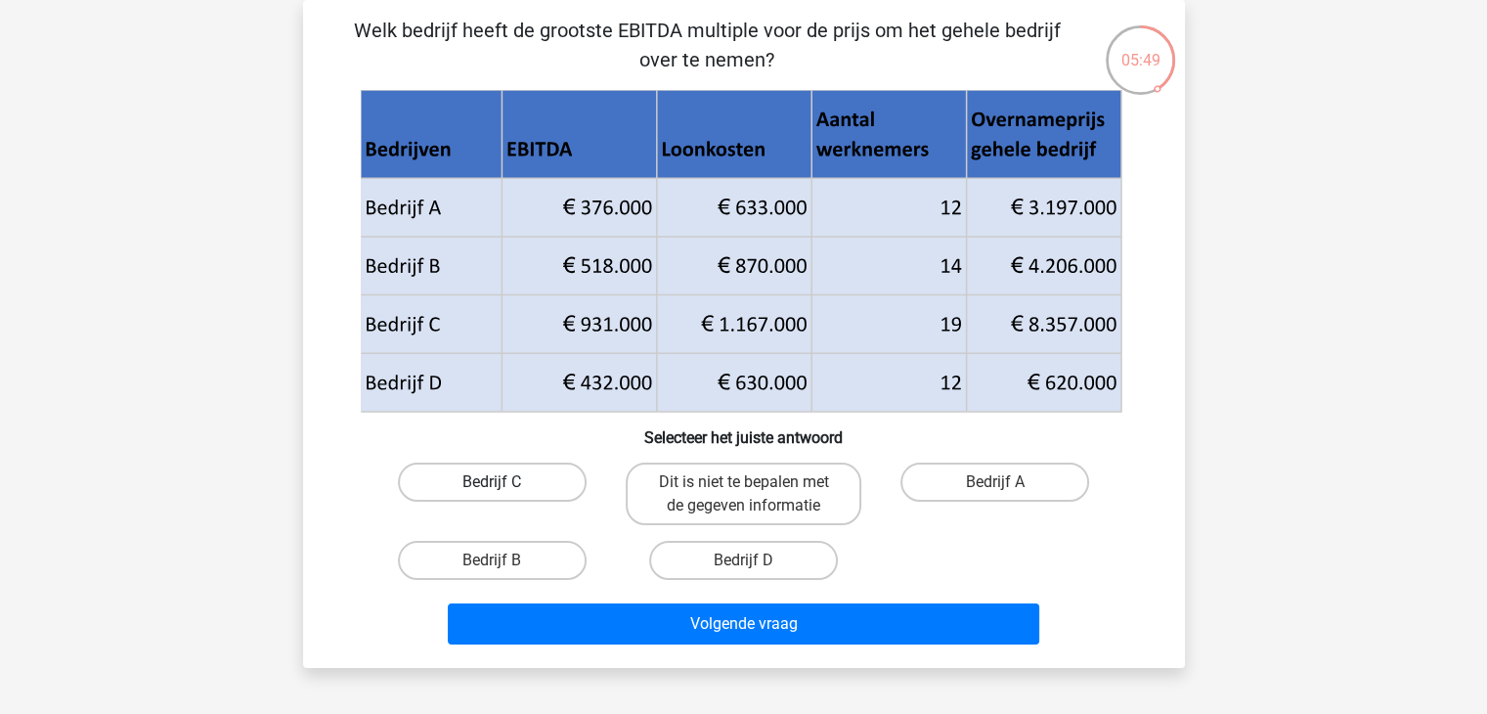
drag, startPoint x: 508, startPoint y: 484, endPoint x: 473, endPoint y: 466, distance: 39.3
click at [473, 466] on label "Bedrijf C" at bounding box center [492, 481] width 189 height 39
click at [492, 482] on input "Bedrijf C" at bounding box center [498, 488] width 13 height 13
radio input "true"
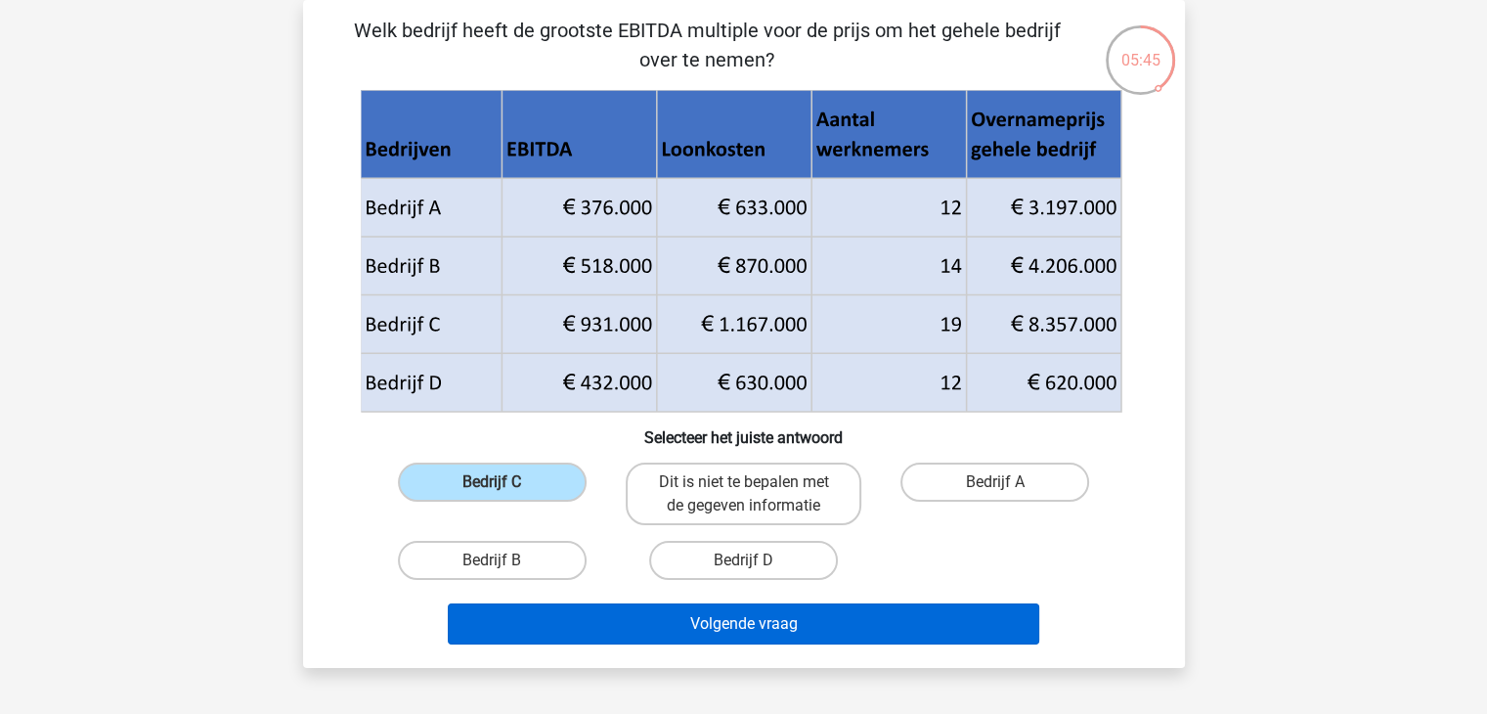
drag, startPoint x: 473, startPoint y: 466, endPoint x: 684, endPoint y: 625, distance: 264.0
click at [684, 625] on div "Welk bedrijf heeft de grootste EBITDA multiple voor de prijs om het gehele bedr…" at bounding box center [744, 334] width 866 height 636
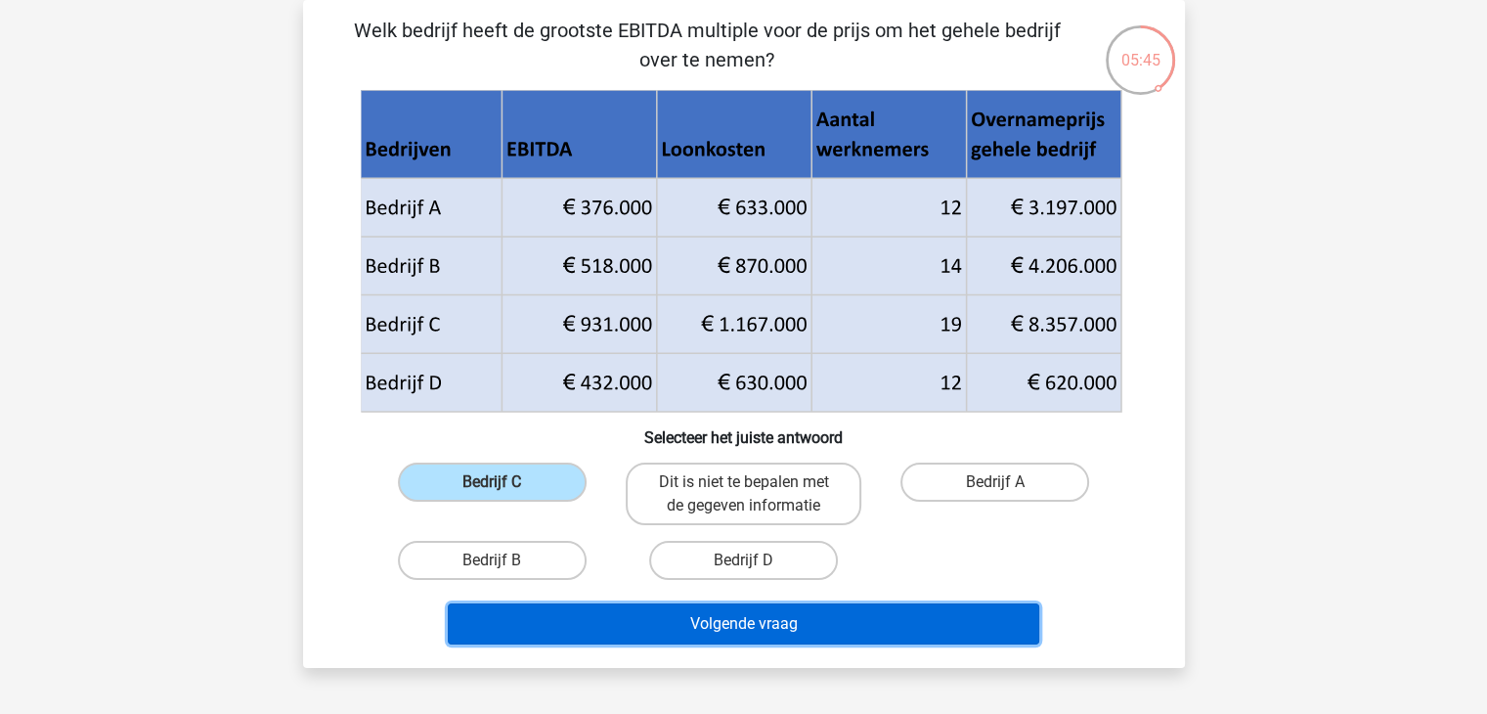
click at [684, 625] on button "Volgende vraag" at bounding box center [743, 623] width 591 height 41
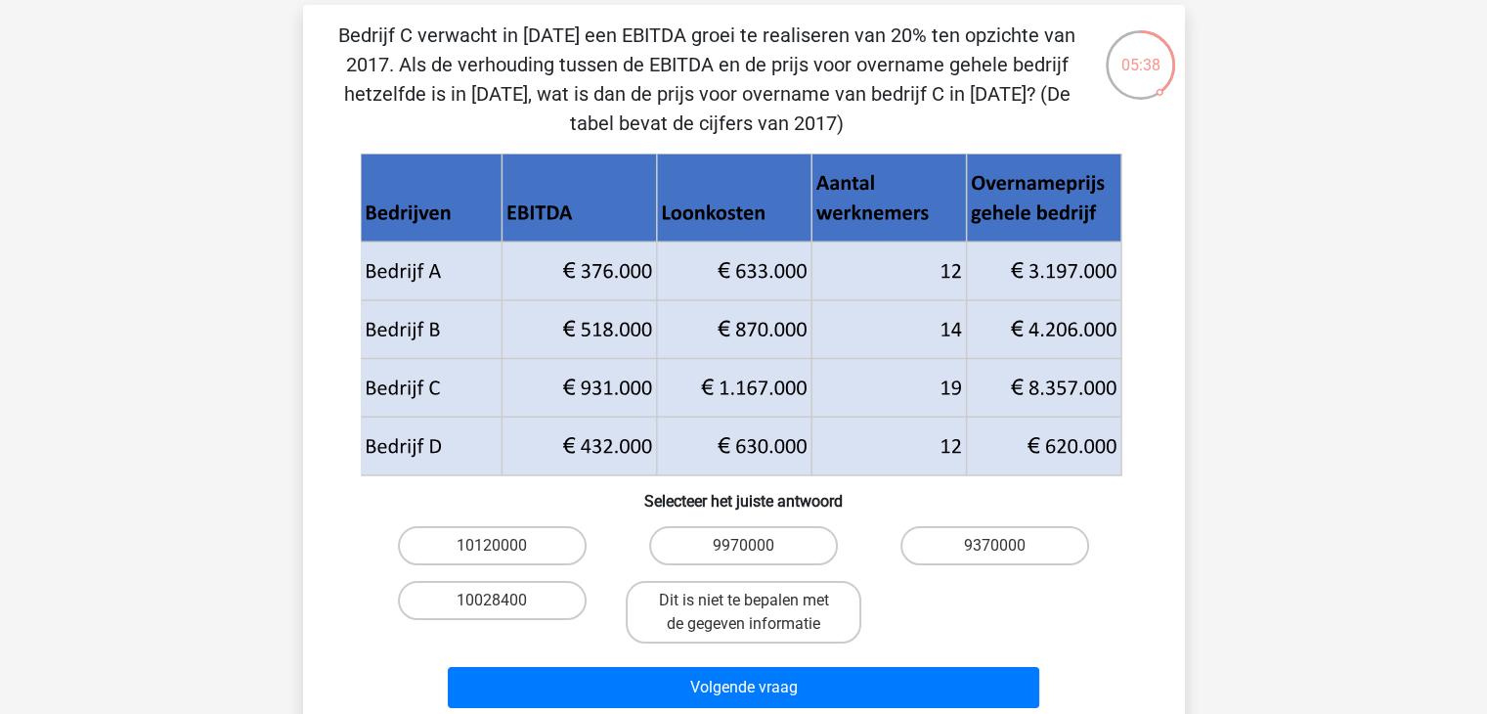
scroll to position [76, 0]
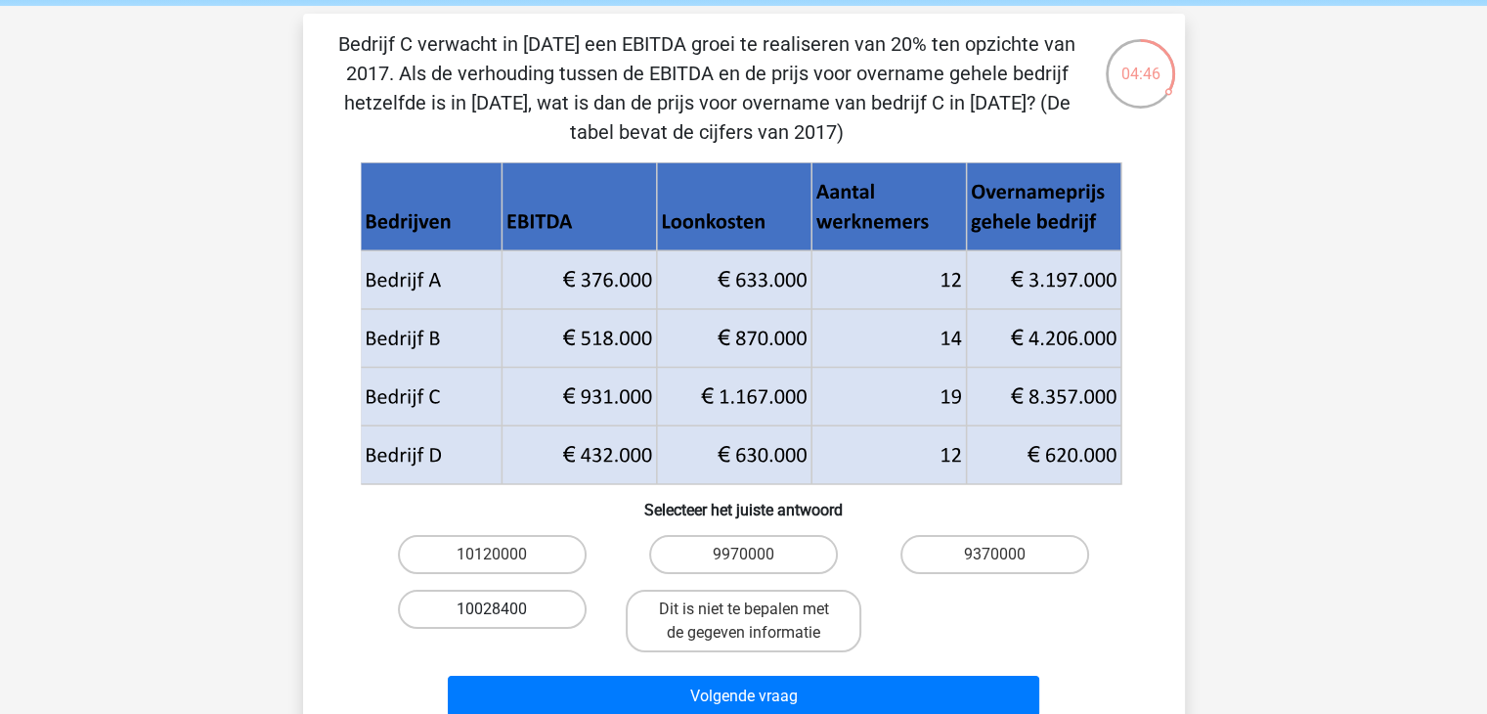
click at [552, 615] on label "10028400" at bounding box center [492, 609] width 189 height 39
click at [504, 615] on input "10028400" at bounding box center [498, 615] width 13 height 13
radio input "true"
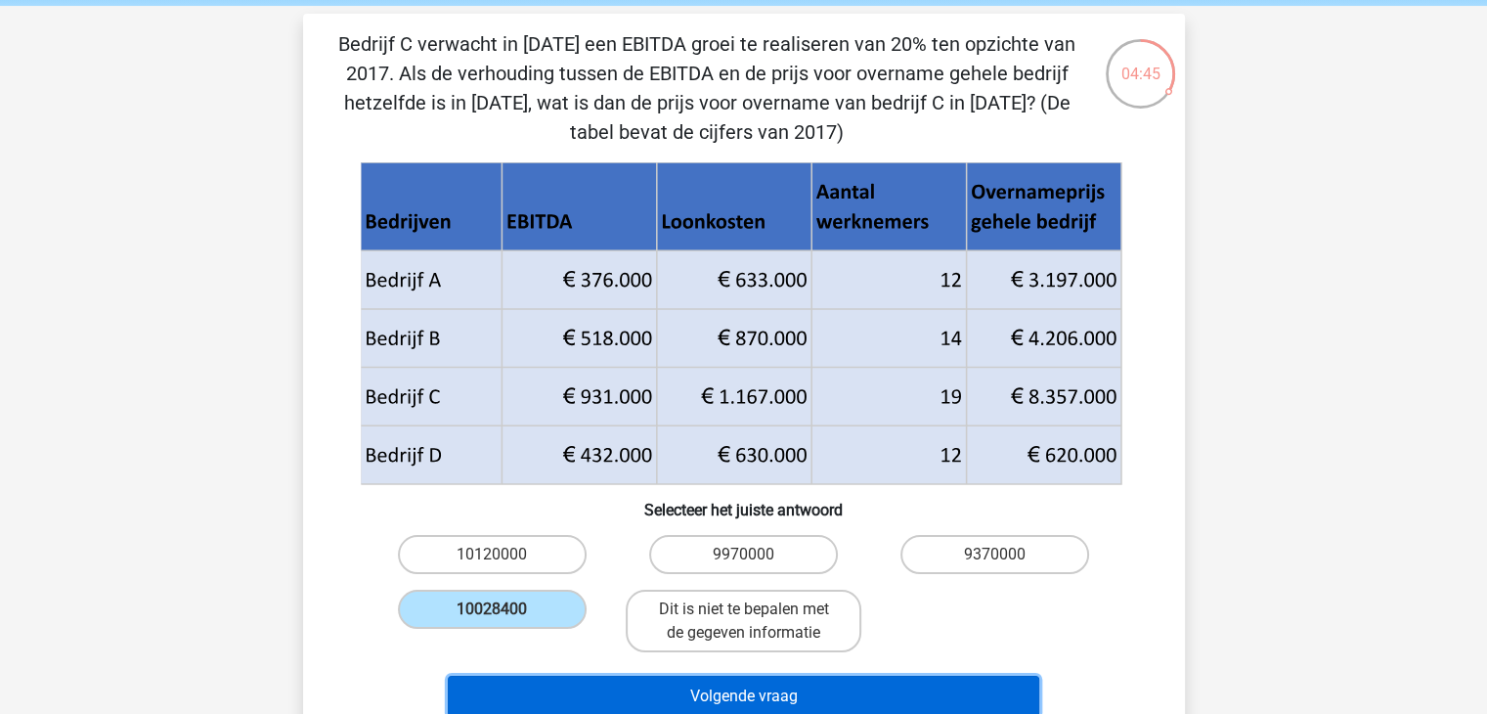
click at [753, 691] on button "Volgende vraag" at bounding box center [743, 696] width 591 height 41
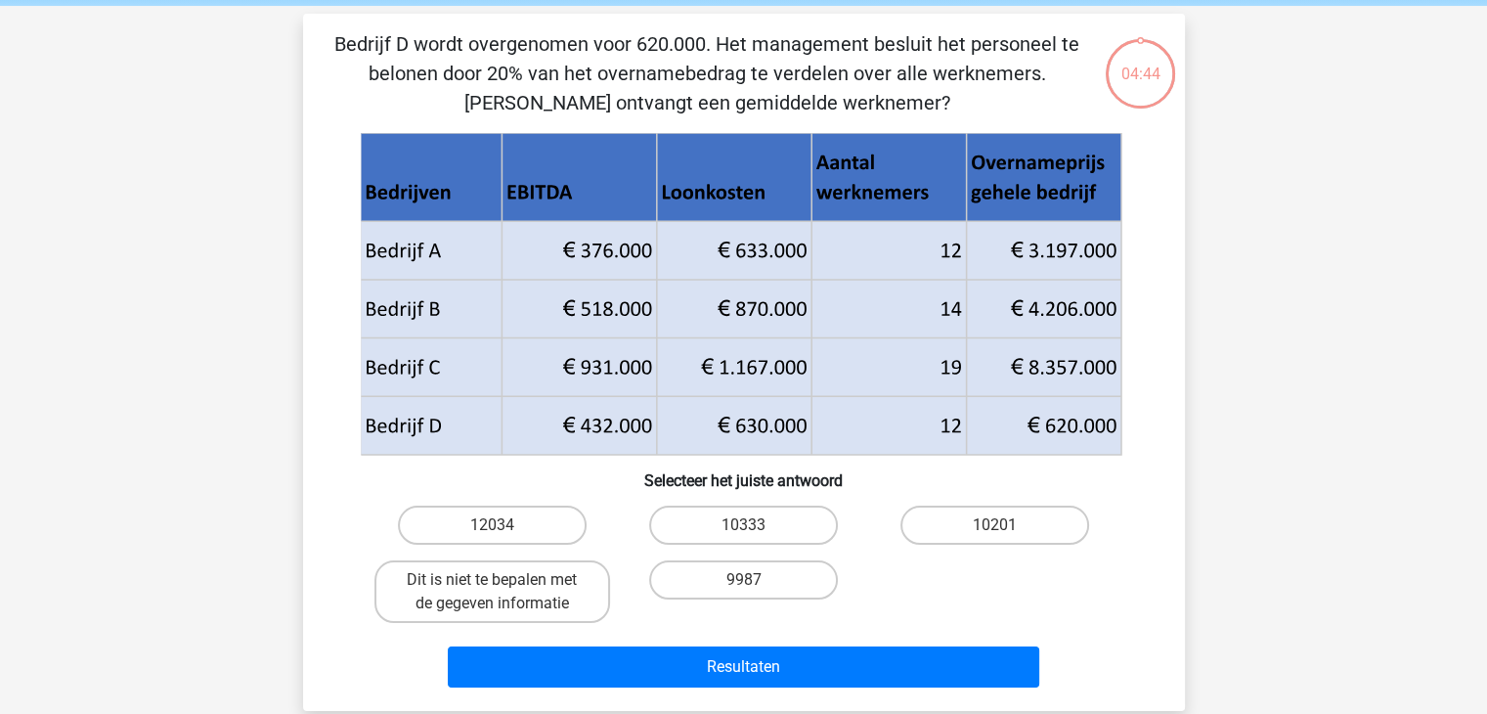
scroll to position [90, 0]
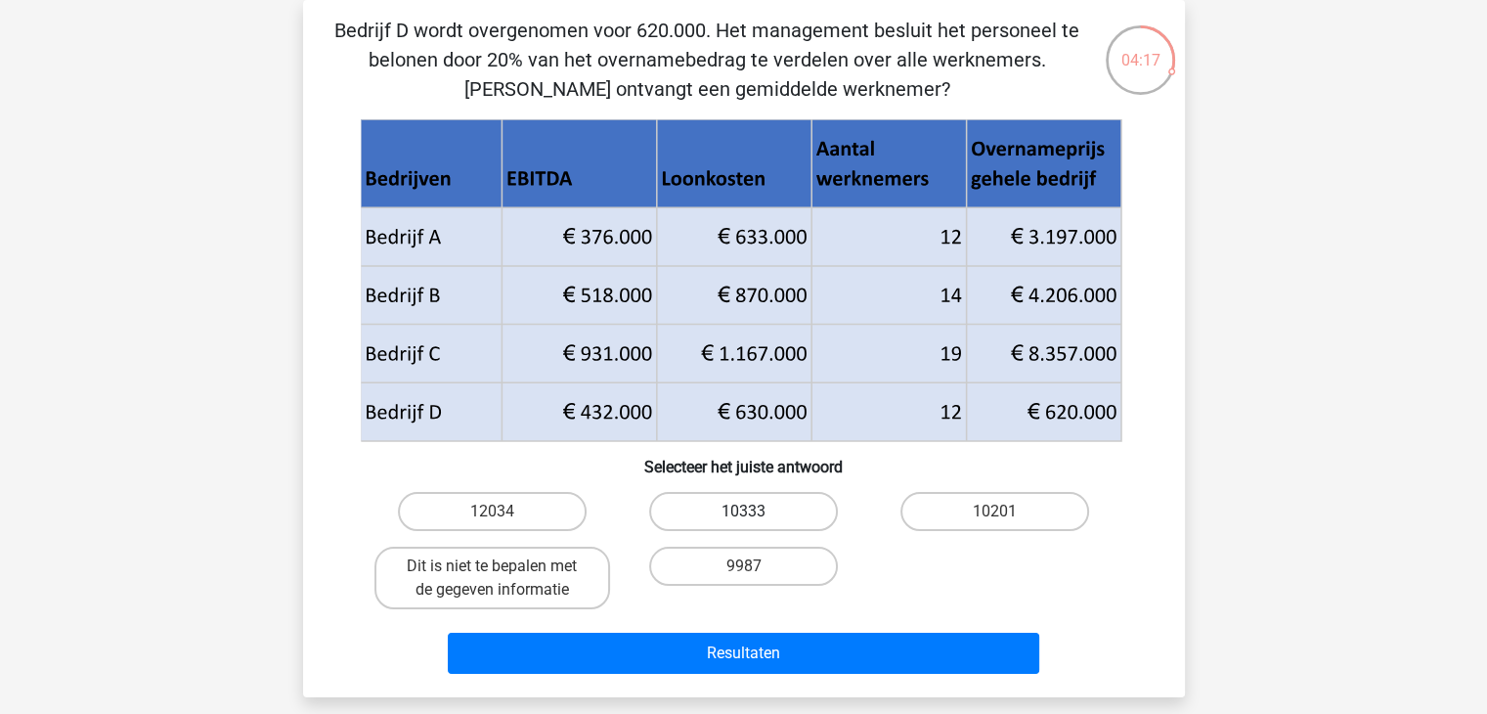
click at [739, 507] on label "10333" at bounding box center [743, 511] width 189 height 39
click at [743, 511] on input "10333" at bounding box center [749, 517] width 13 height 13
radio input "true"
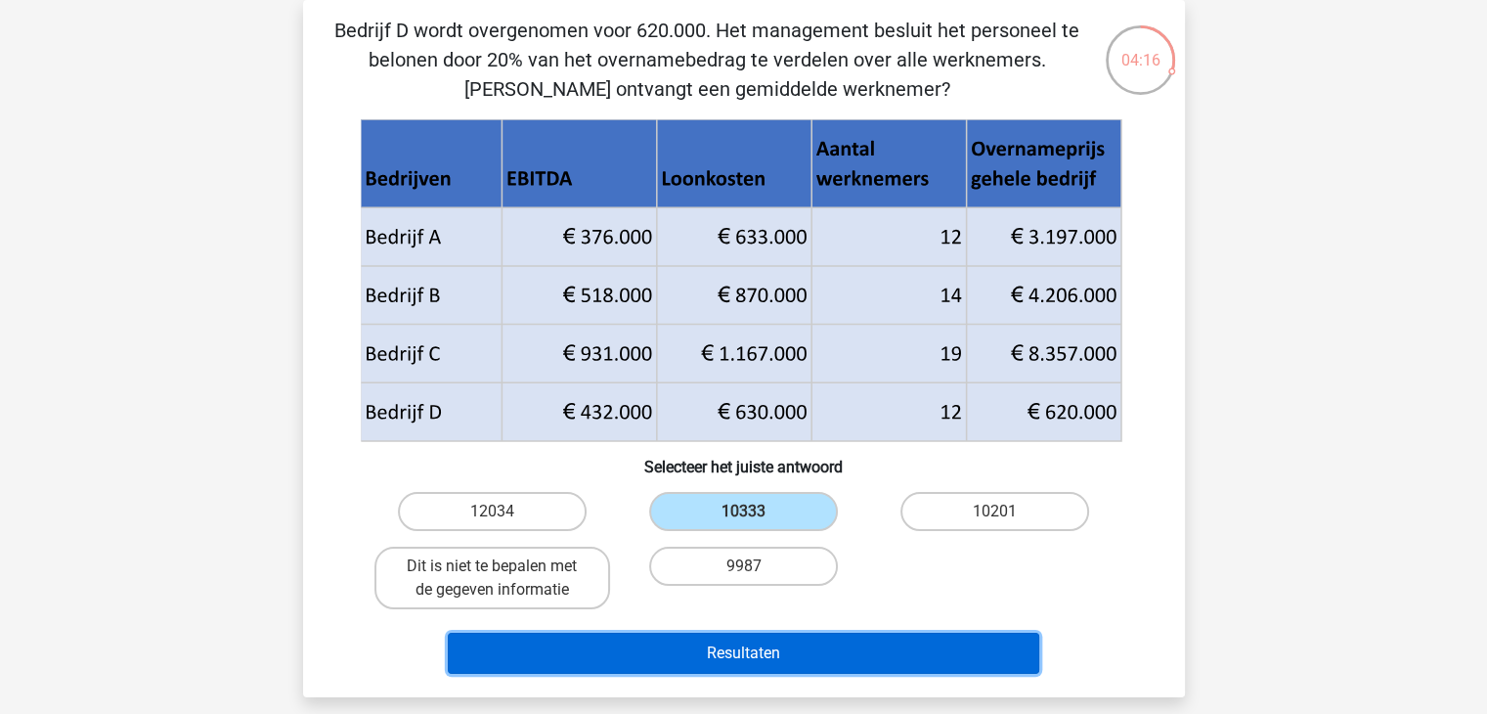
click at [759, 651] on button "Resultaten" at bounding box center [743, 653] width 591 height 41
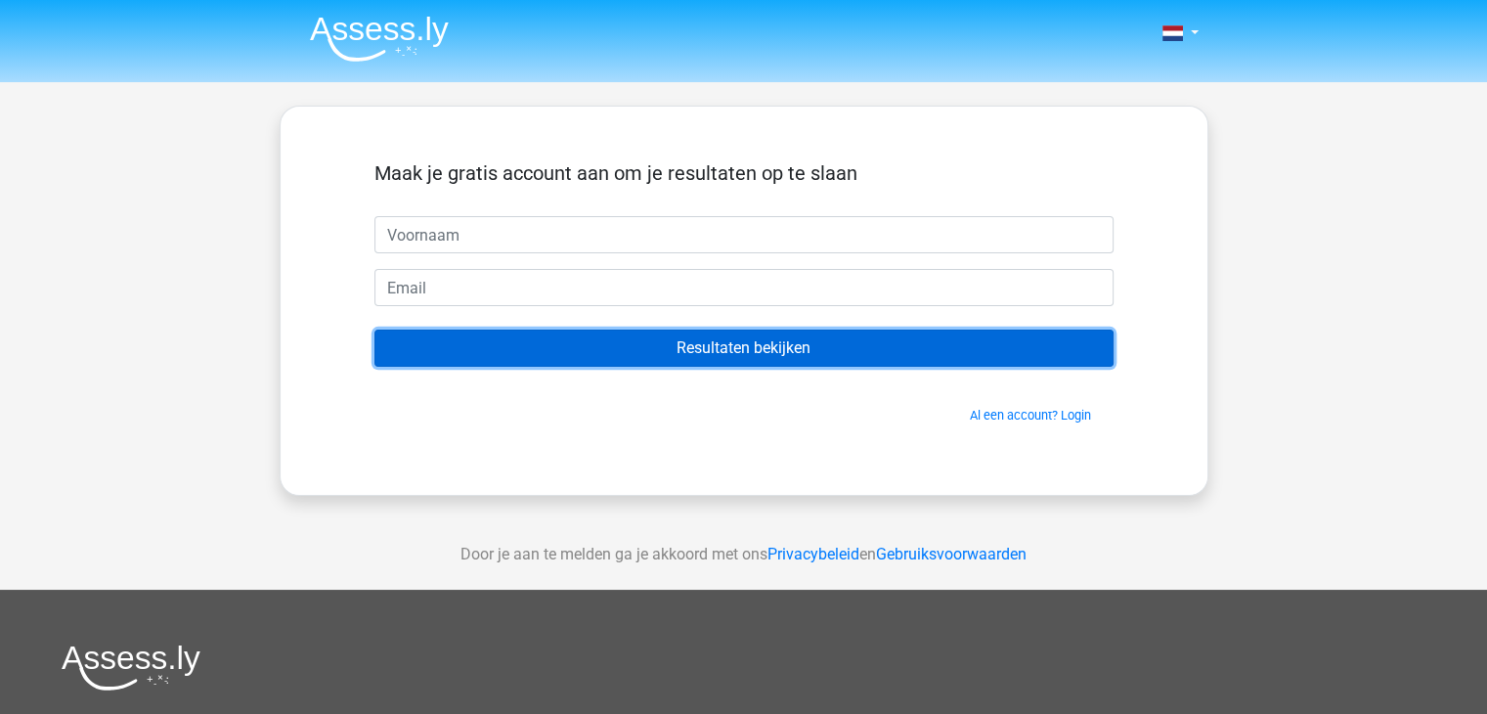
click at [771, 346] on input "Resultaten bekijken" at bounding box center [743, 347] width 739 height 37
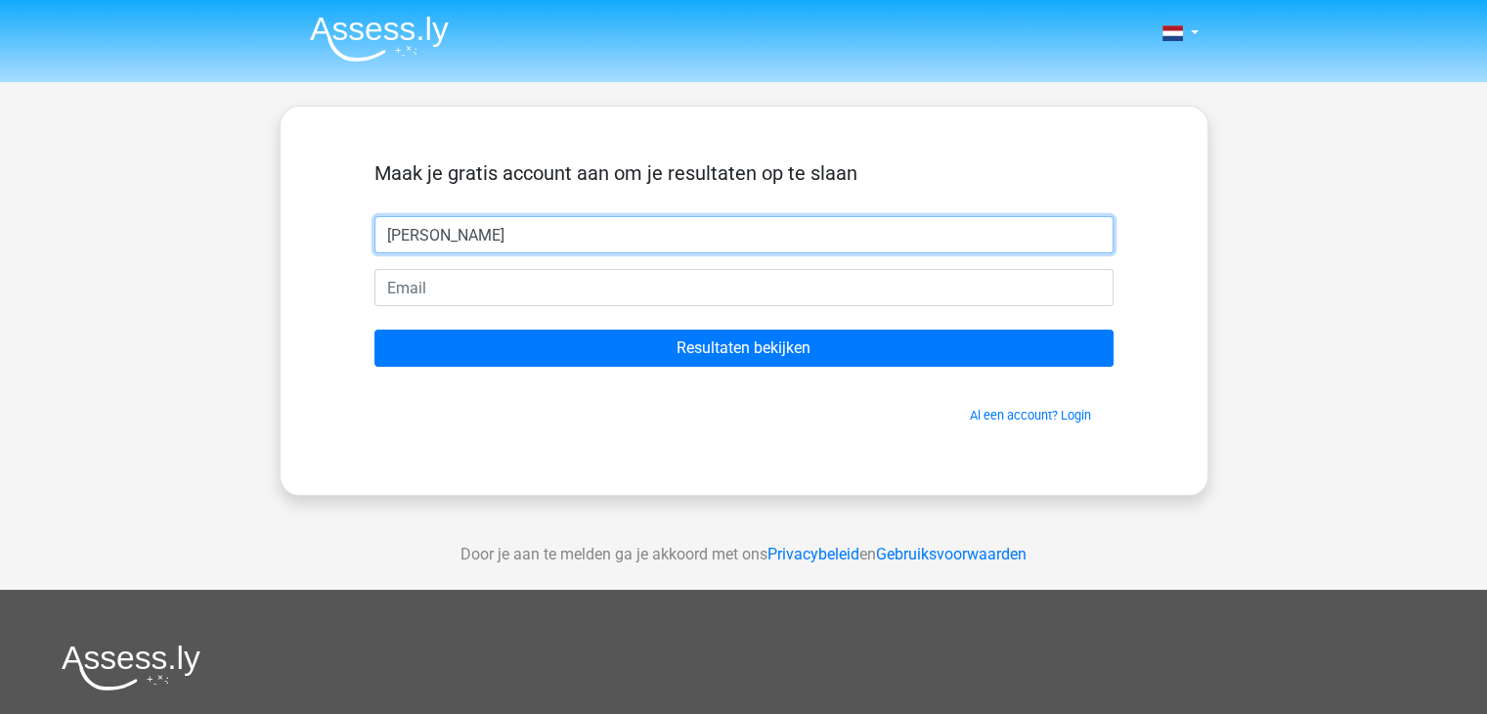
type input "sven"
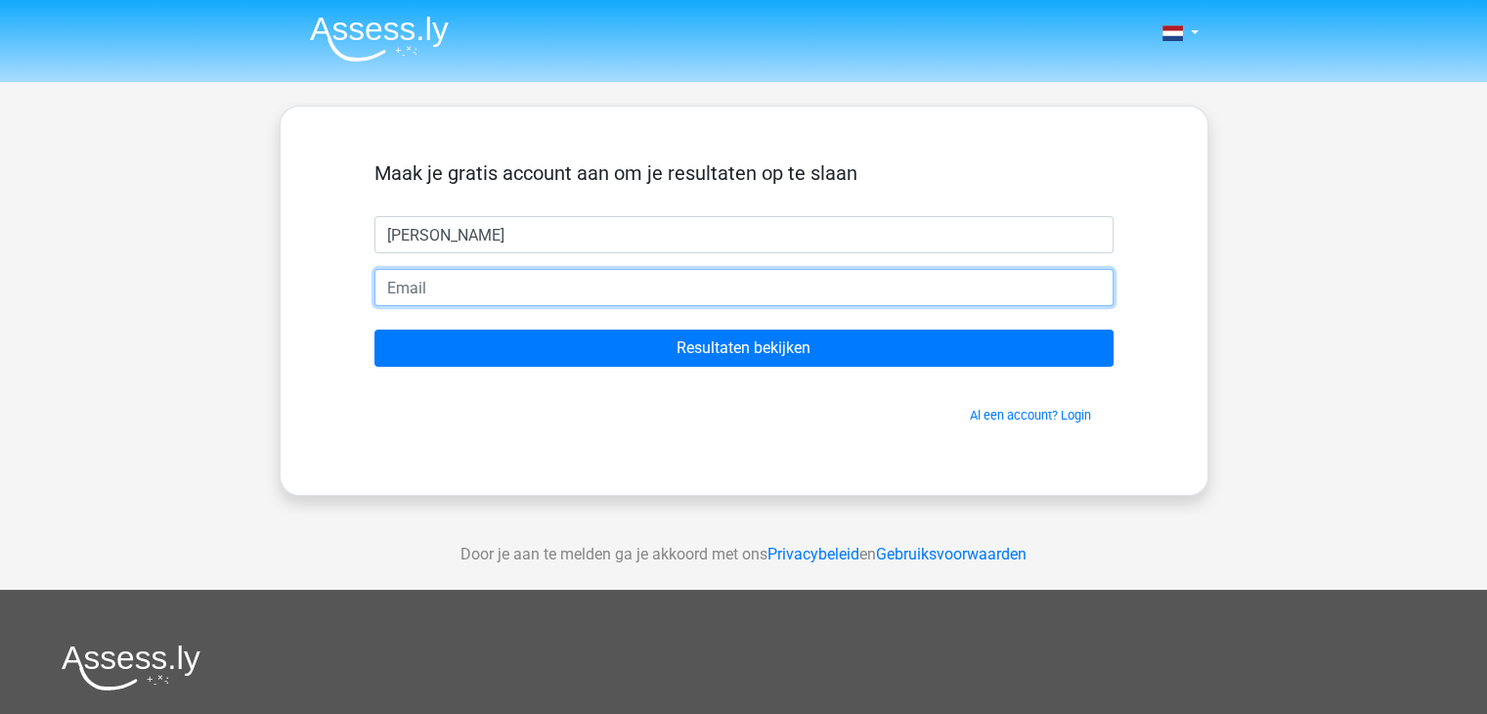
click at [673, 302] on input "email" at bounding box center [743, 287] width 739 height 37
type input "dmkvb75@hotmail.com"
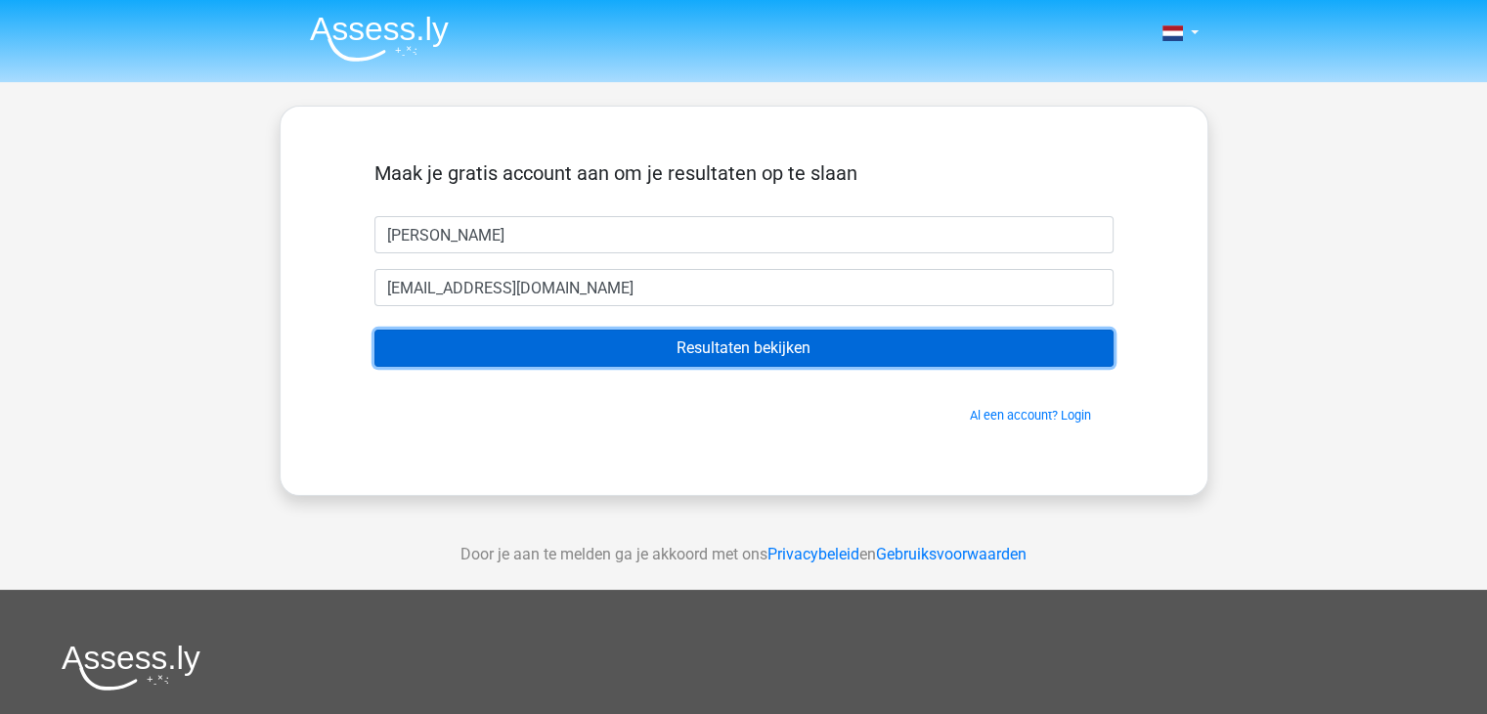
click at [645, 356] on input "Resultaten bekijken" at bounding box center [743, 347] width 739 height 37
